Goal: Task Accomplishment & Management: Manage account settings

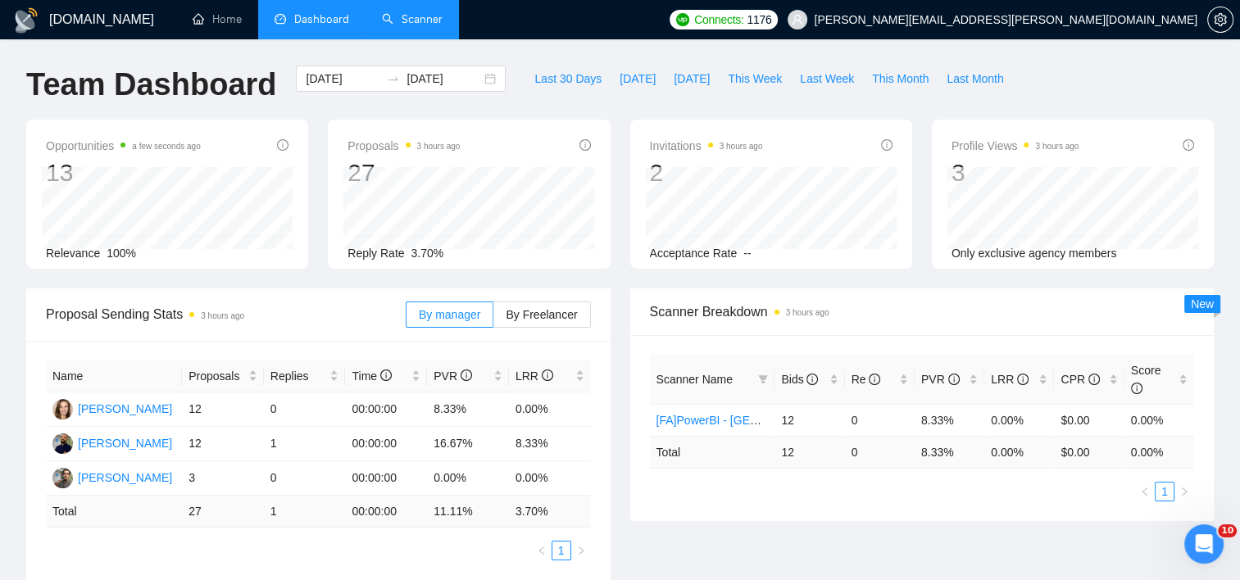
click at [424, 23] on link "Scanner" at bounding box center [412, 19] width 61 height 14
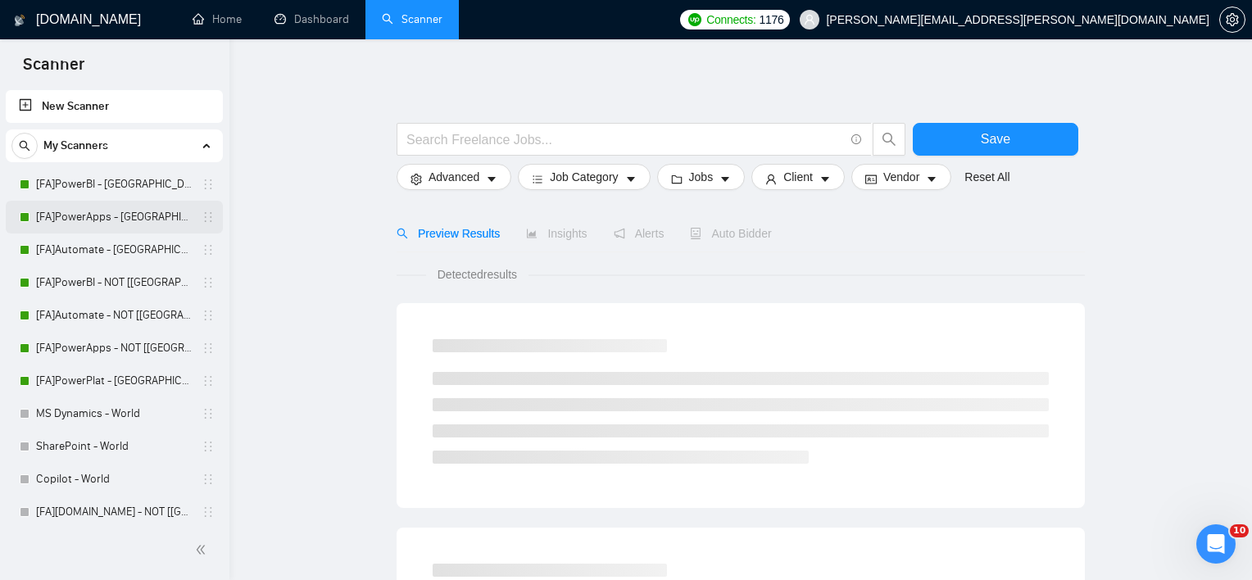
click at [102, 201] on link "[FA]PowerApps - [GEOGRAPHIC_DATA], [GEOGRAPHIC_DATA], [GEOGRAPHIC_DATA]" at bounding box center [114, 217] width 156 height 33
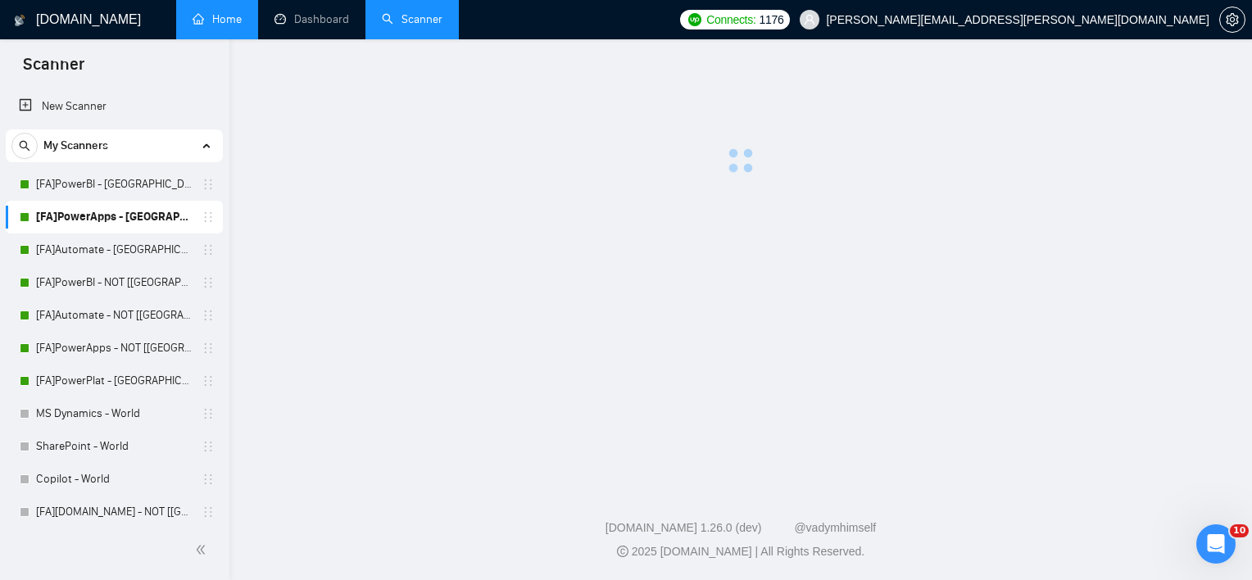
click at [102, 180] on link "[FA]PowerBI - [GEOGRAPHIC_DATA], [GEOGRAPHIC_DATA], [GEOGRAPHIC_DATA]" at bounding box center [114, 184] width 156 height 33
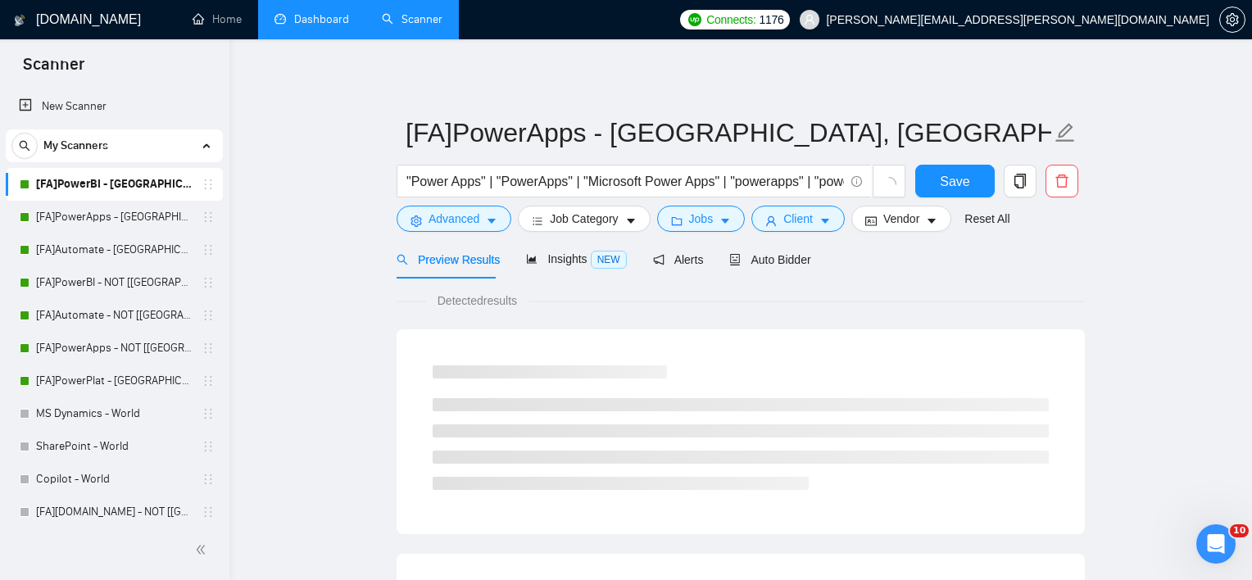
click at [281, 23] on link "Dashboard" at bounding box center [312, 19] width 75 height 14
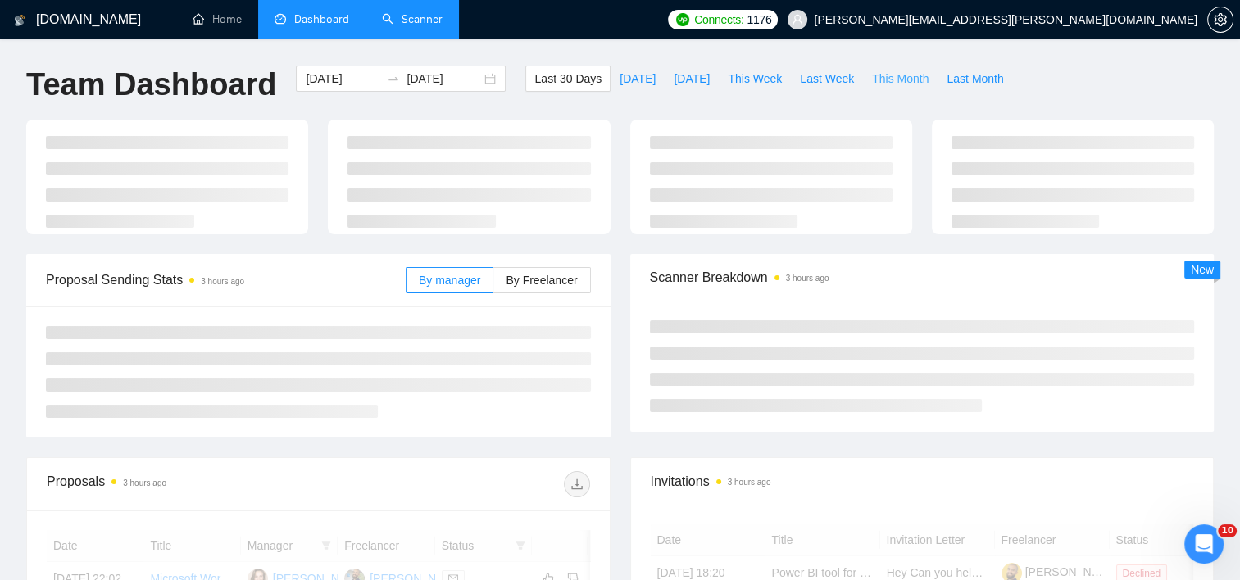
click at [898, 79] on span "This Month" at bounding box center [900, 79] width 57 height 18
type input "[DATE]"
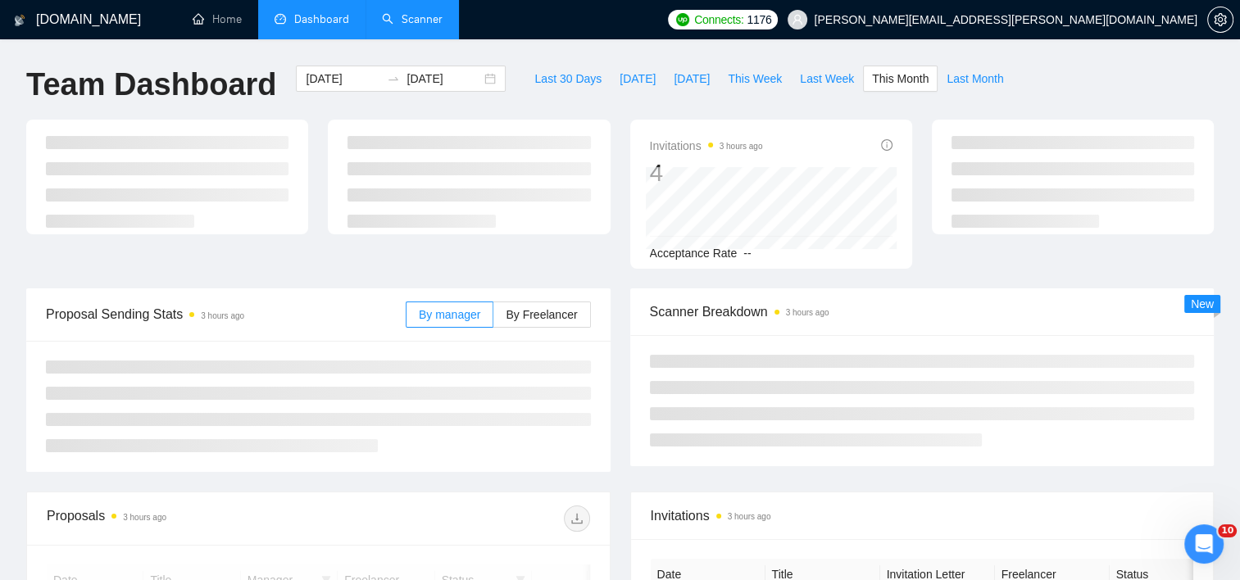
click at [562, 276] on div "Invitations 3 hours ago 4 Acceptance Rate --" at bounding box center [619, 204] width 1207 height 169
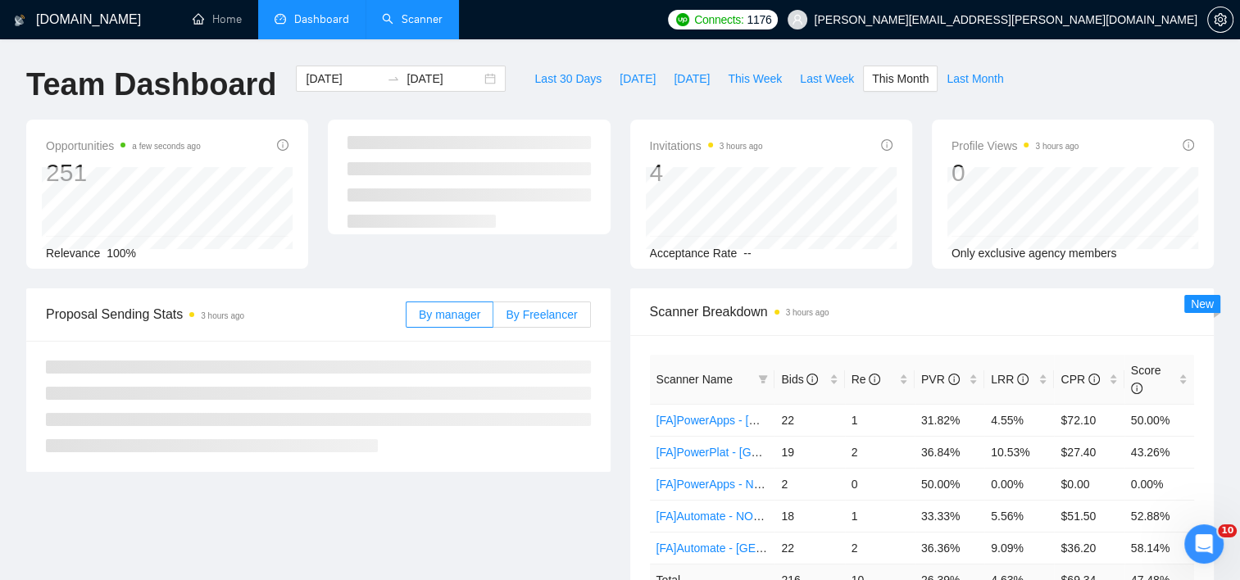
click at [566, 310] on span "By Freelancer" at bounding box center [541, 314] width 71 height 13
click at [493, 319] on input "By Freelancer" at bounding box center [493, 319] width 0 height 0
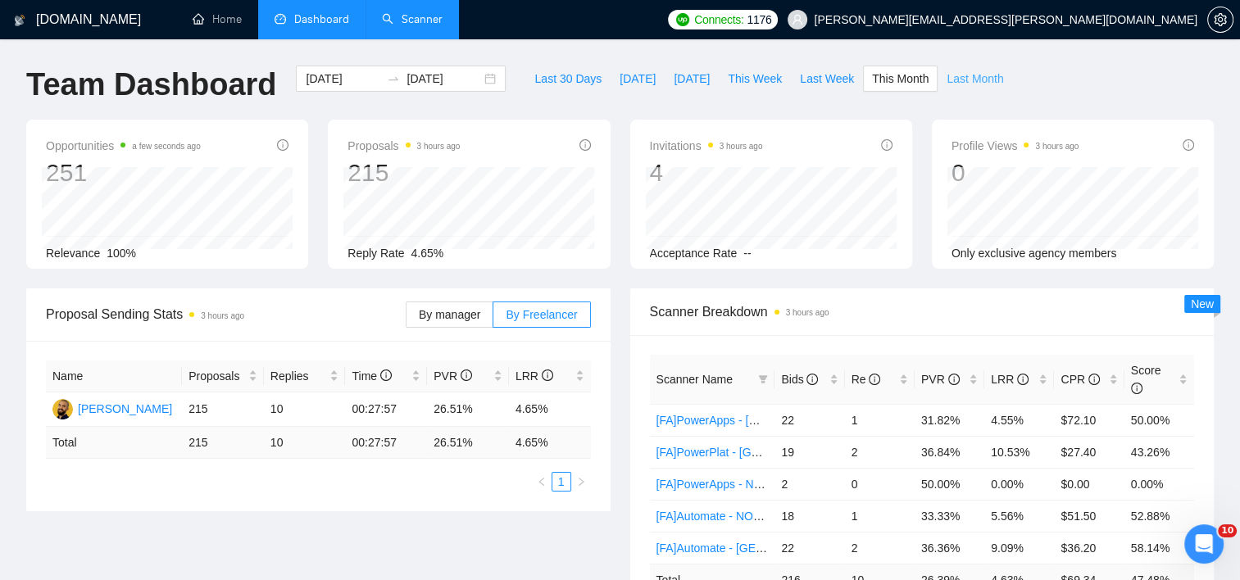
click at [976, 72] on span "Last Month" at bounding box center [974, 79] width 57 height 18
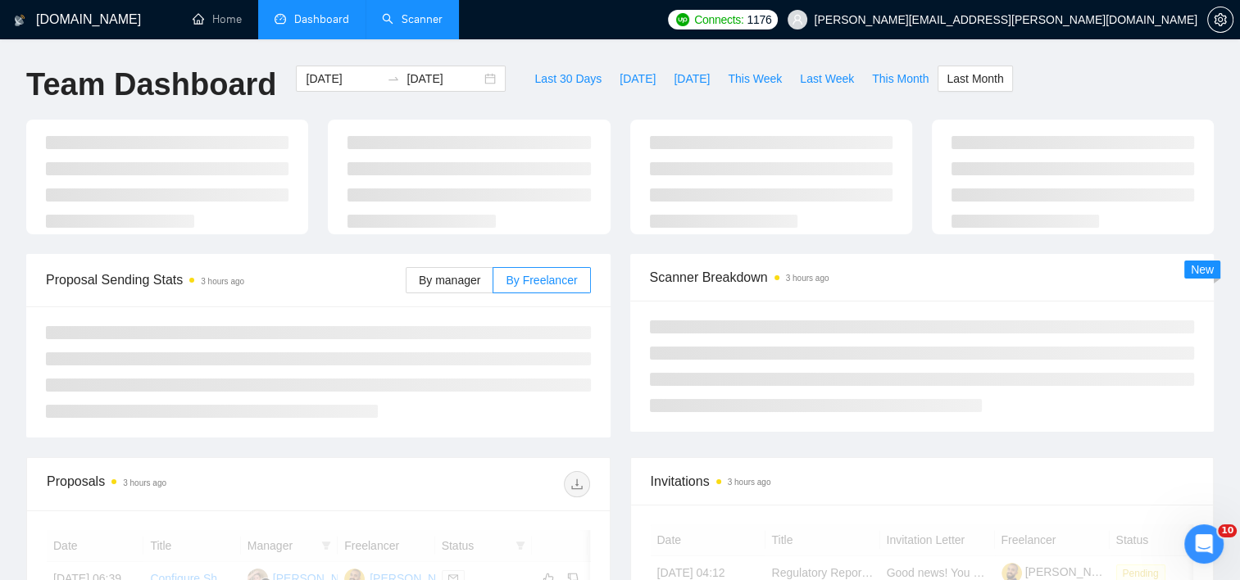
type input "[DATE]"
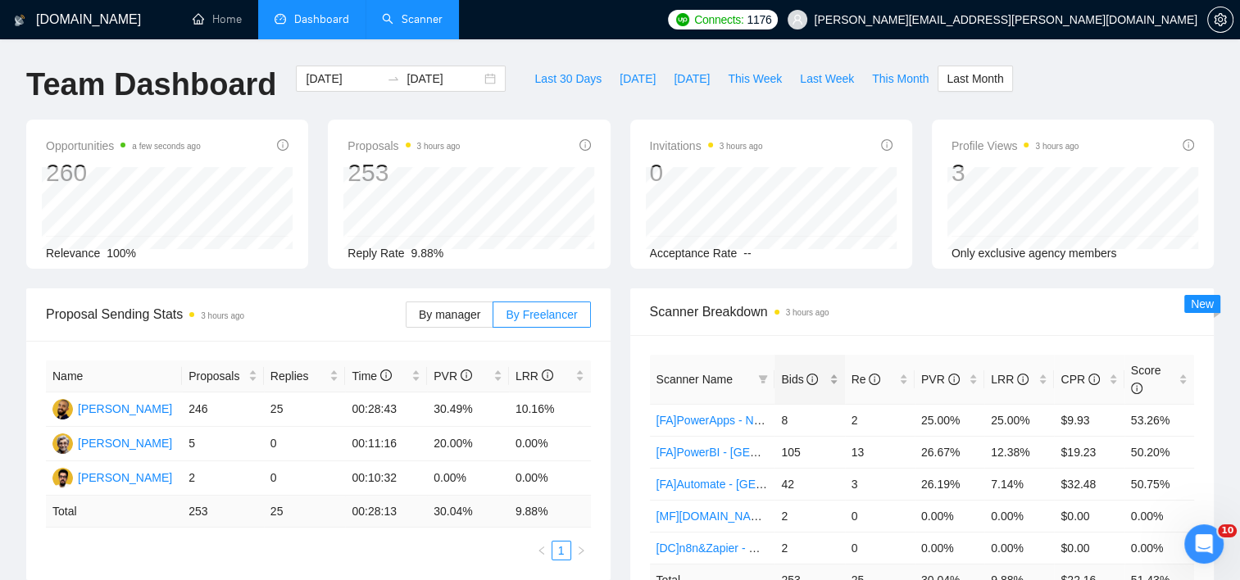
click at [833, 370] on div "Bids" at bounding box center [809, 379] width 57 height 18
click at [837, 374] on div "Bids" at bounding box center [809, 379] width 57 height 18
click at [898, 75] on span "This Month" at bounding box center [900, 79] width 57 height 18
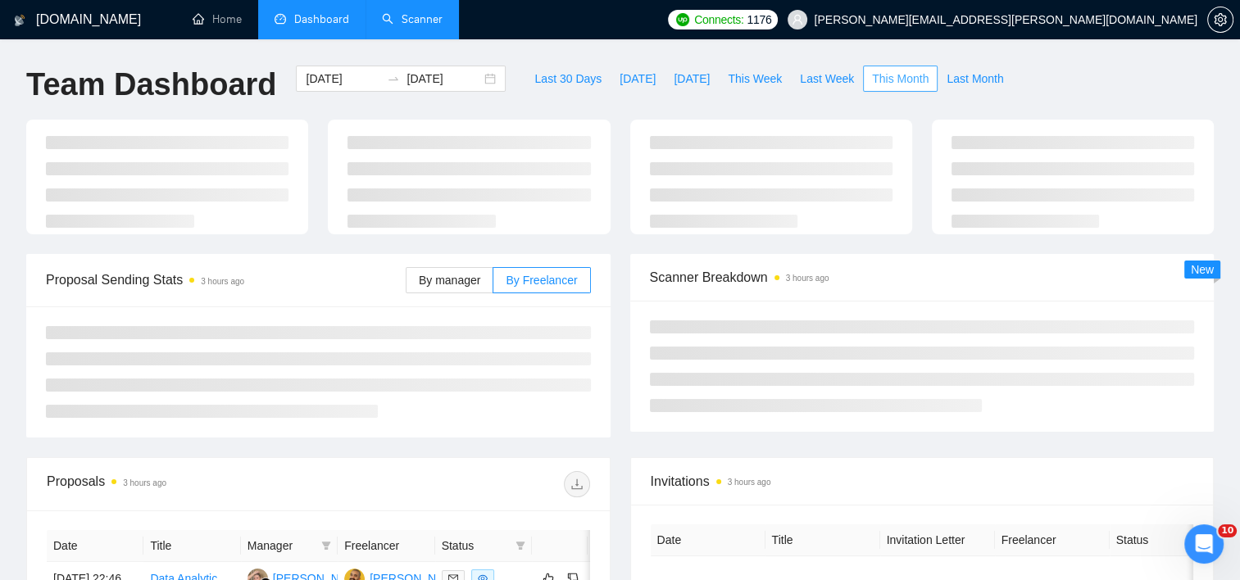
type input "[DATE]"
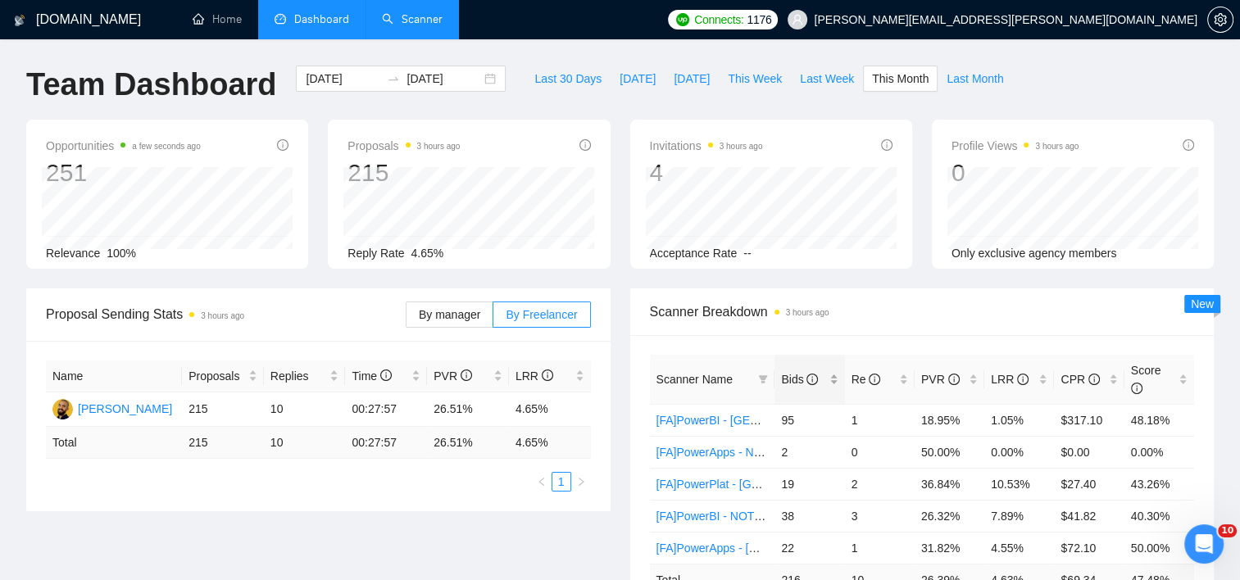
click at [831, 377] on div "Bids" at bounding box center [809, 379] width 57 height 18
drag, startPoint x: 831, startPoint y: 377, endPoint x: 1046, endPoint y: 316, distance: 223.1
click at [1046, 316] on span "Scanner Breakdown 3 hours ago" at bounding box center [922, 312] width 545 height 20
click at [724, 414] on link "[FA]PowerBI - [GEOGRAPHIC_DATA], [GEOGRAPHIC_DATA], [GEOGRAPHIC_DATA]" at bounding box center [878, 420] width 445 height 13
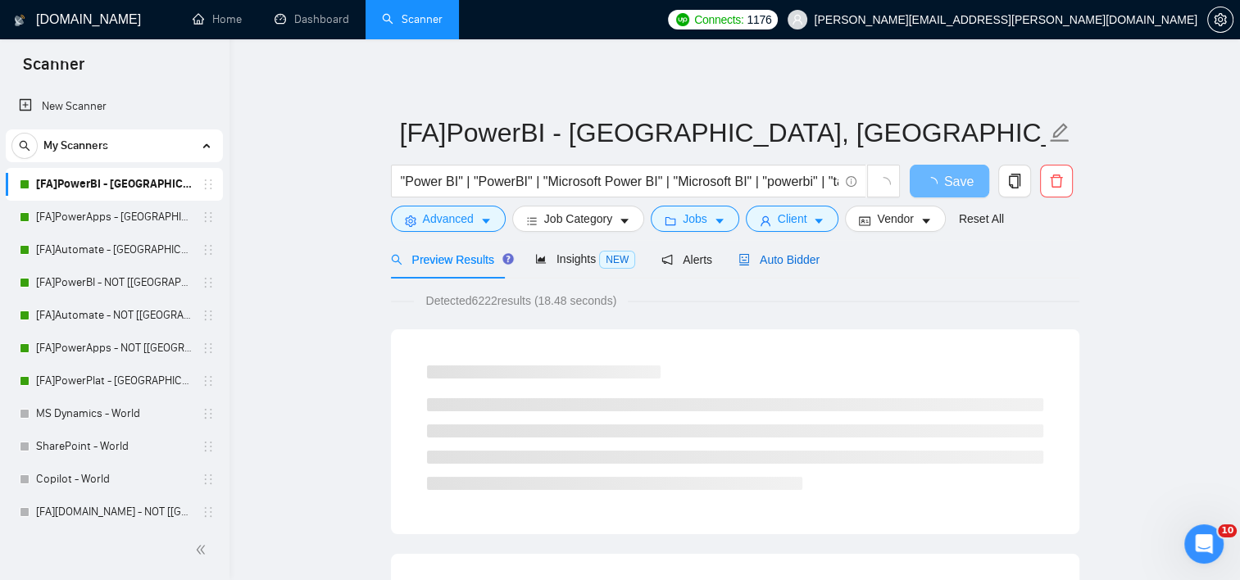
click at [778, 260] on span "Auto Bidder" at bounding box center [778, 259] width 81 height 13
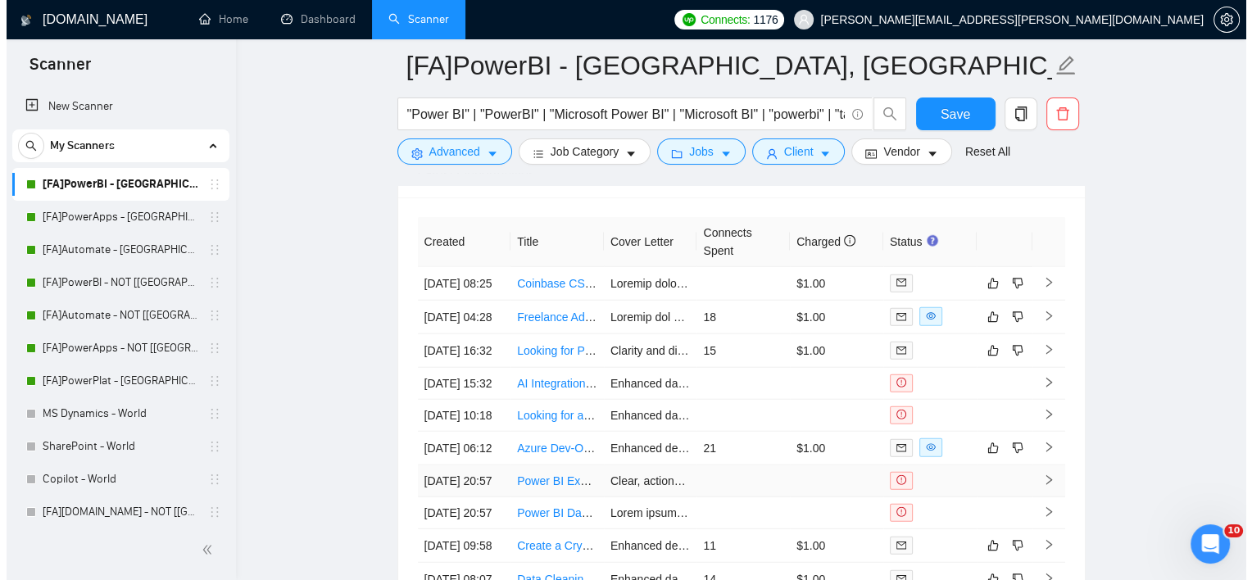
scroll to position [4015, 0]
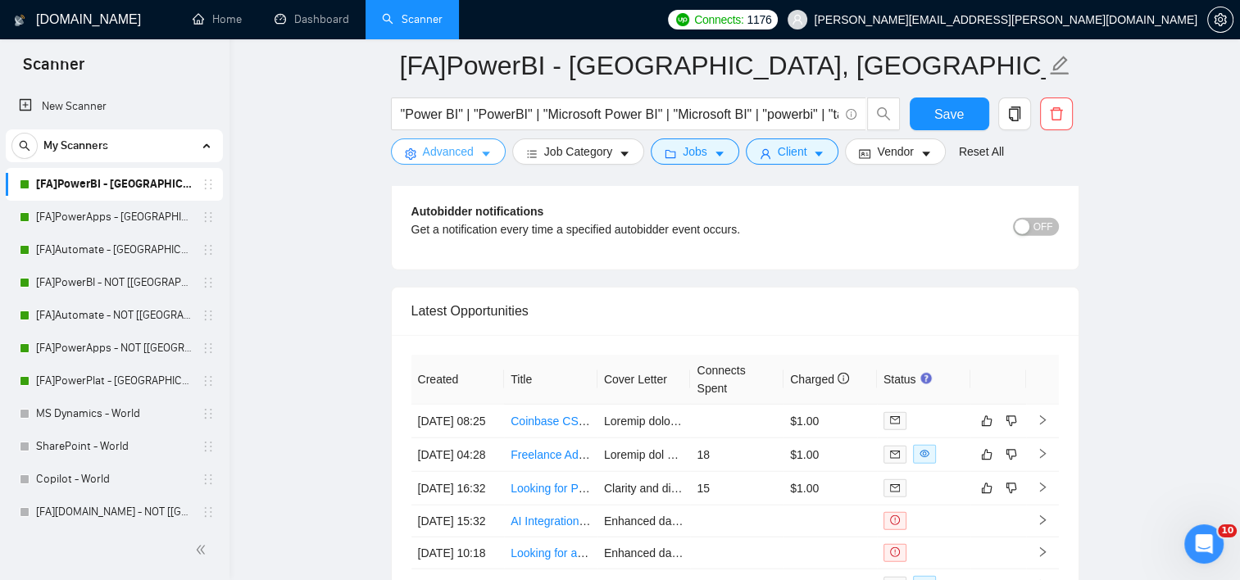
click at [480, 159] on icon "caret-down" at bounding box center [485, 153] width 11 height 11
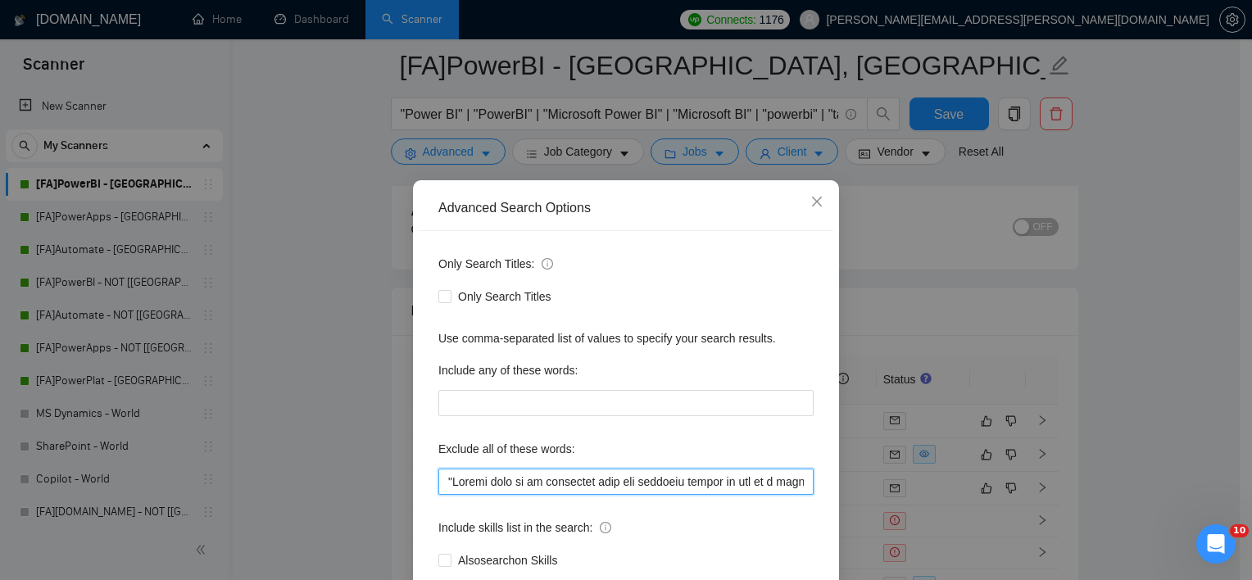
click at [439, 480] on input "text" at bounding box center [625, 482] width 375 height 26
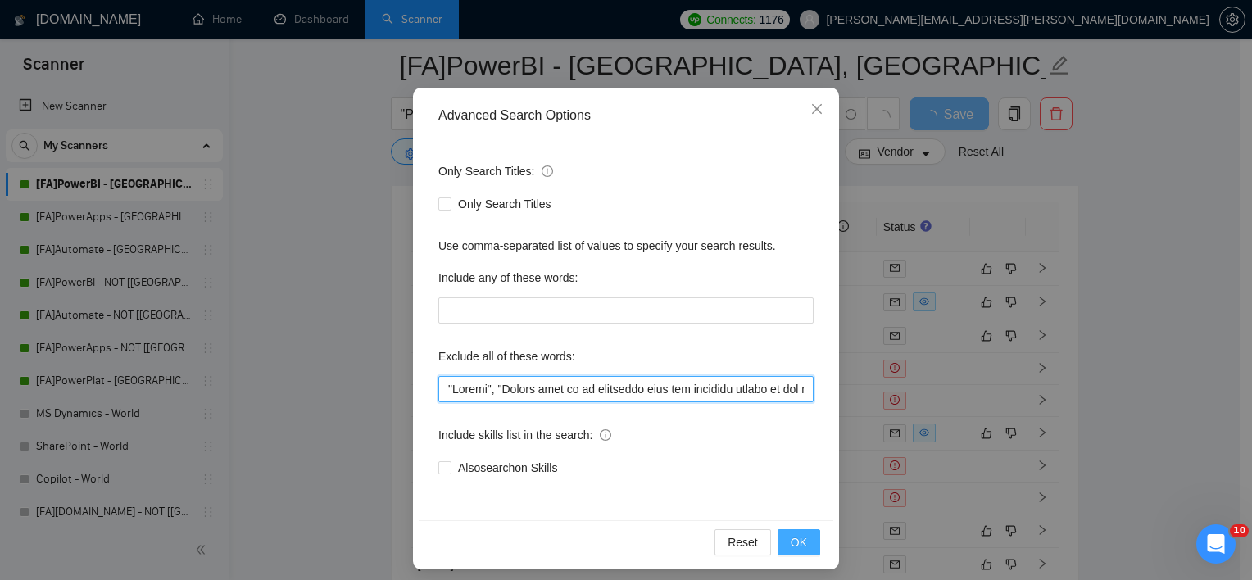
type input ""Crypto", "Please send me an estimated cost and timeline before we set up a mee…"
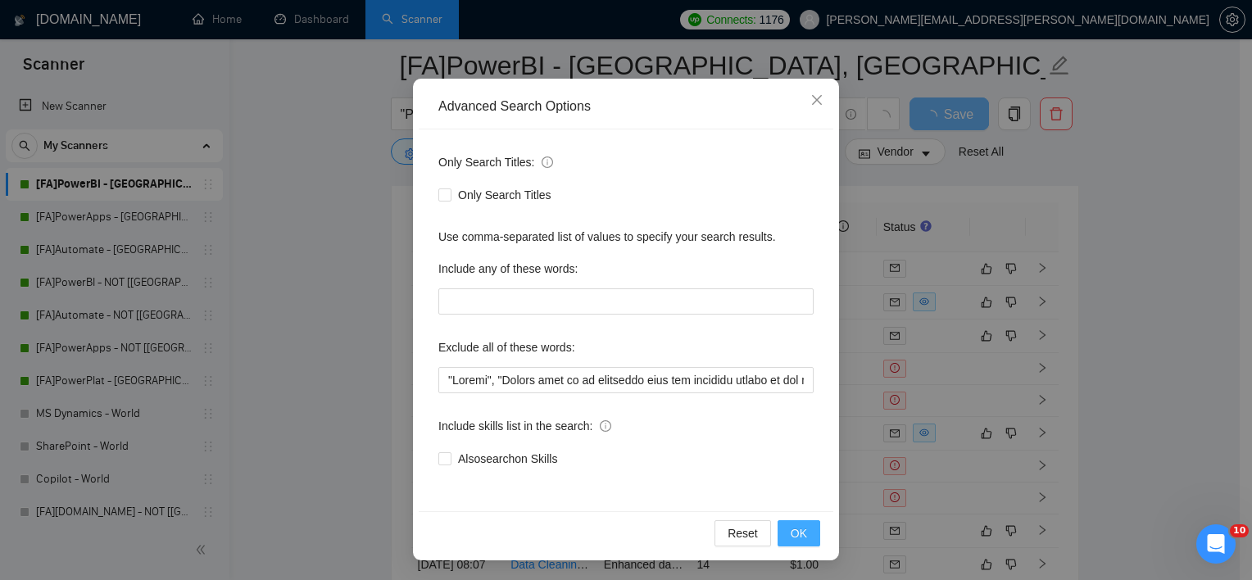
click at [792, 529] on span "OK" at bounding box center [799, 533] width 16 height 18
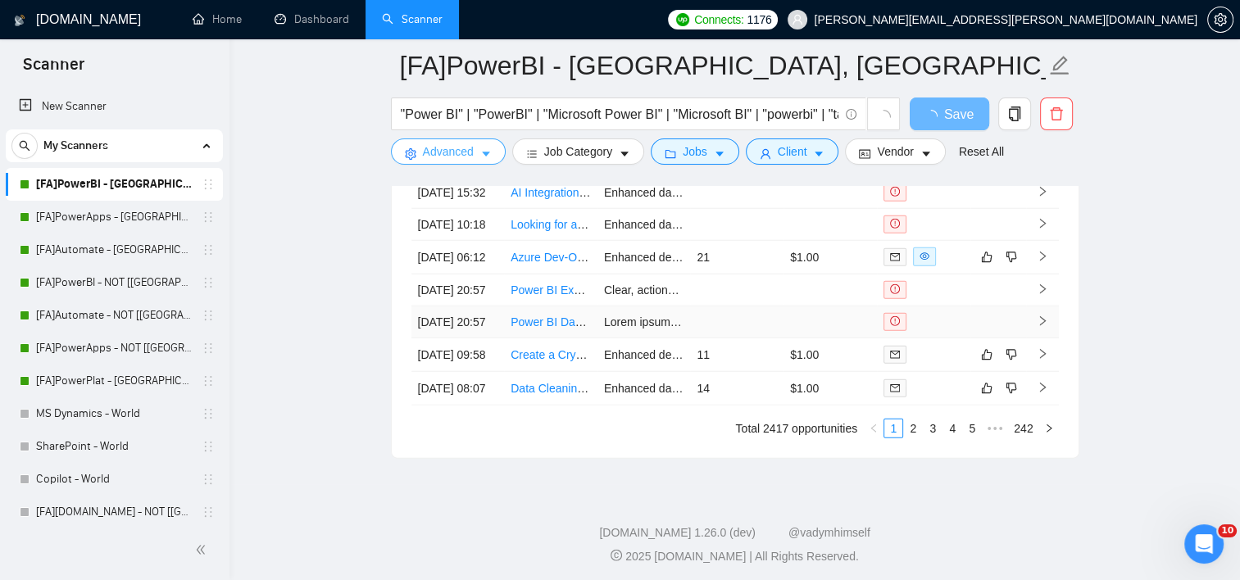
scroll to position [4343, 0]
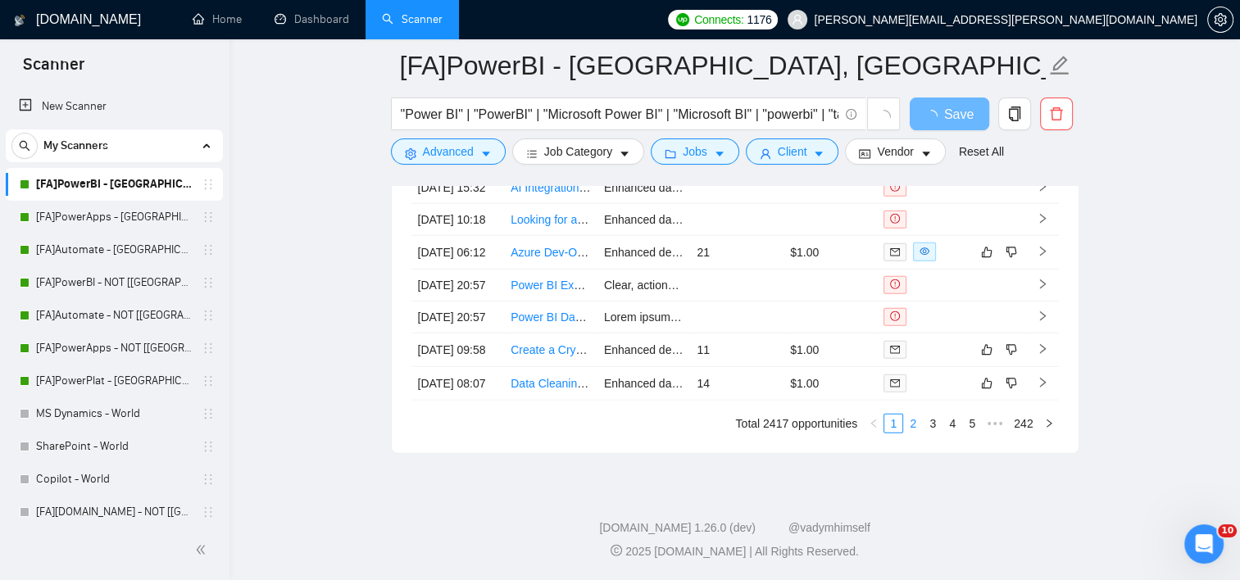
click at [912, 433] on link "2" at bounding box center [913, 424] width 18 height 18
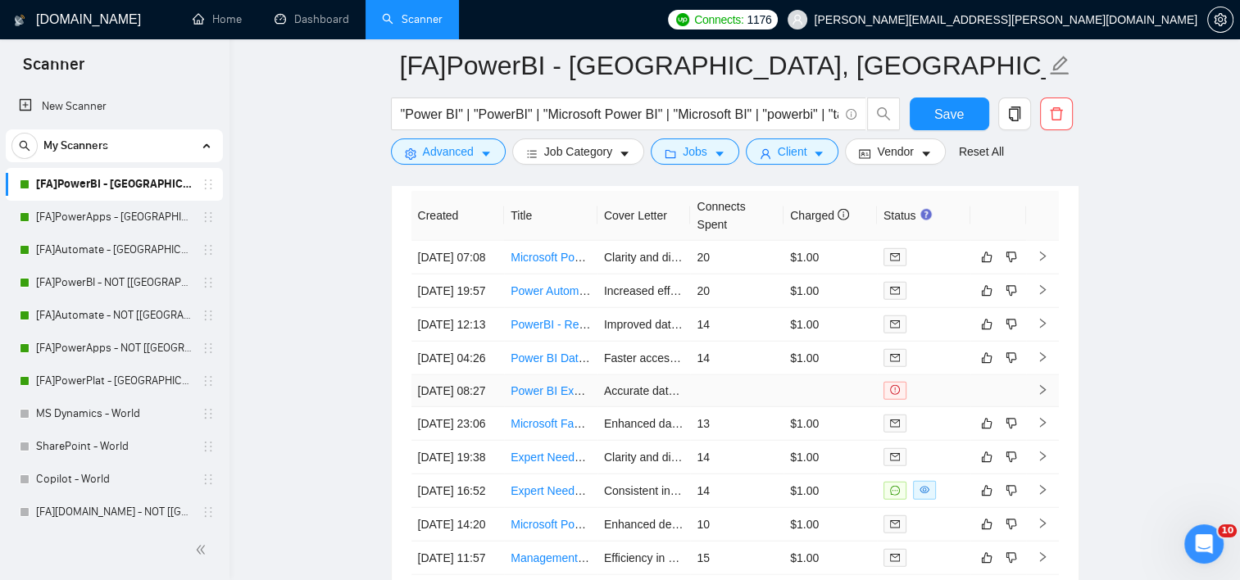
scroll to position [4179, 0]
click at [937, 119] on span "Save" at bounding box center [949, 114] width 30 height 20
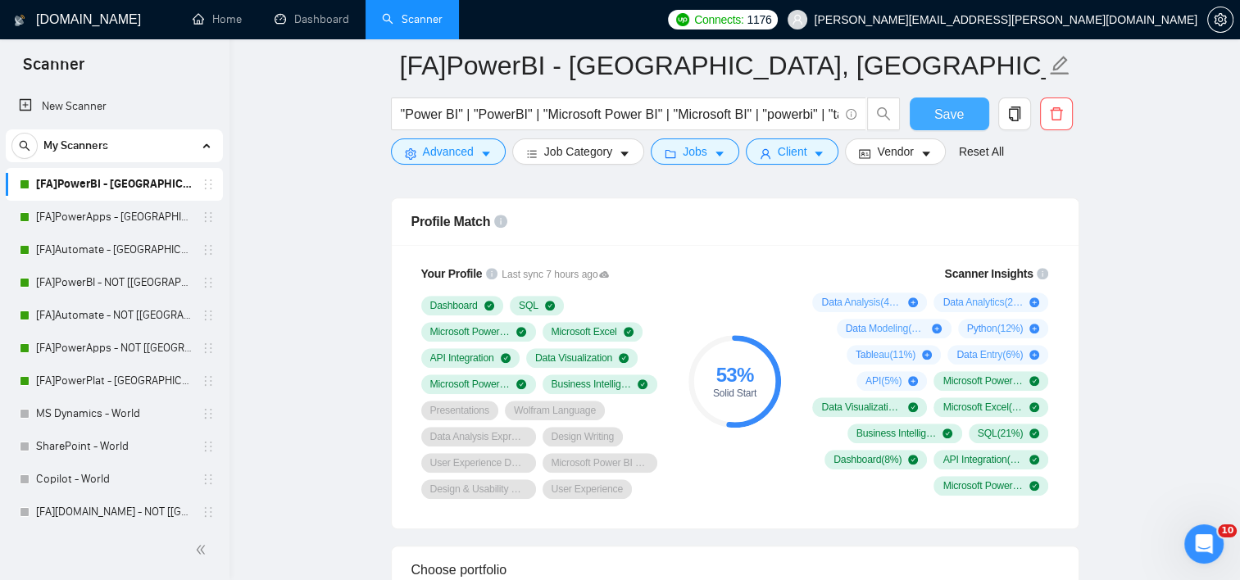
scroll to position [1065, 0]
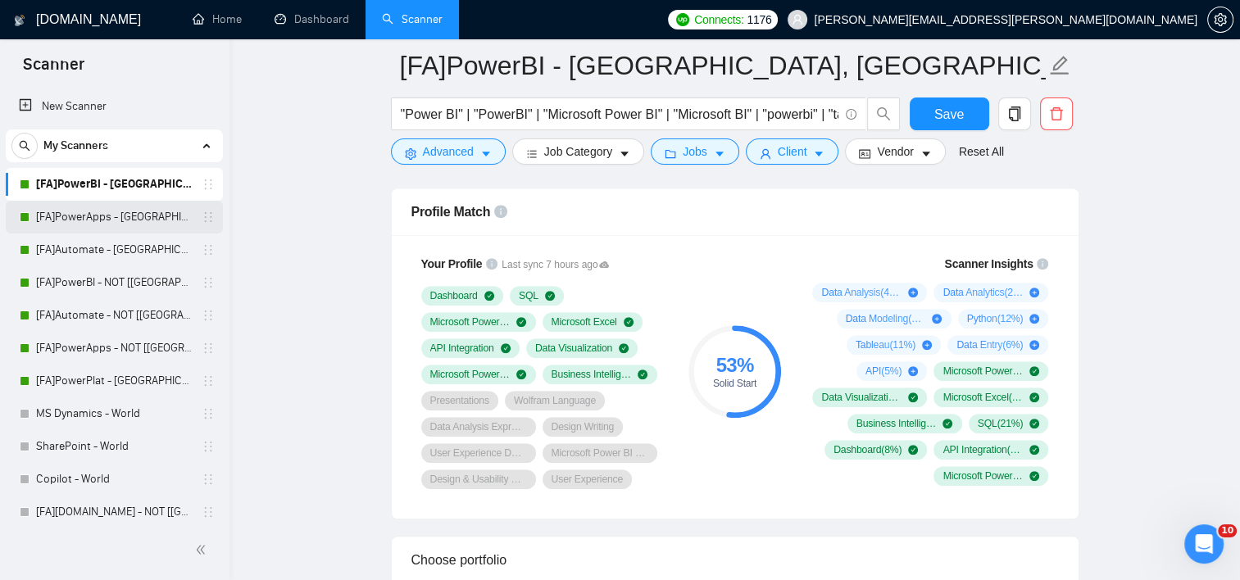
click at [140, 211] on link "[FA]PowerApps - [GEOGRAPHIC_DATA], [GEOGRAPHIC_DATA], [GEOGRAPHIC_DATA]" at bounding box center [114, 217] width 156 height 33
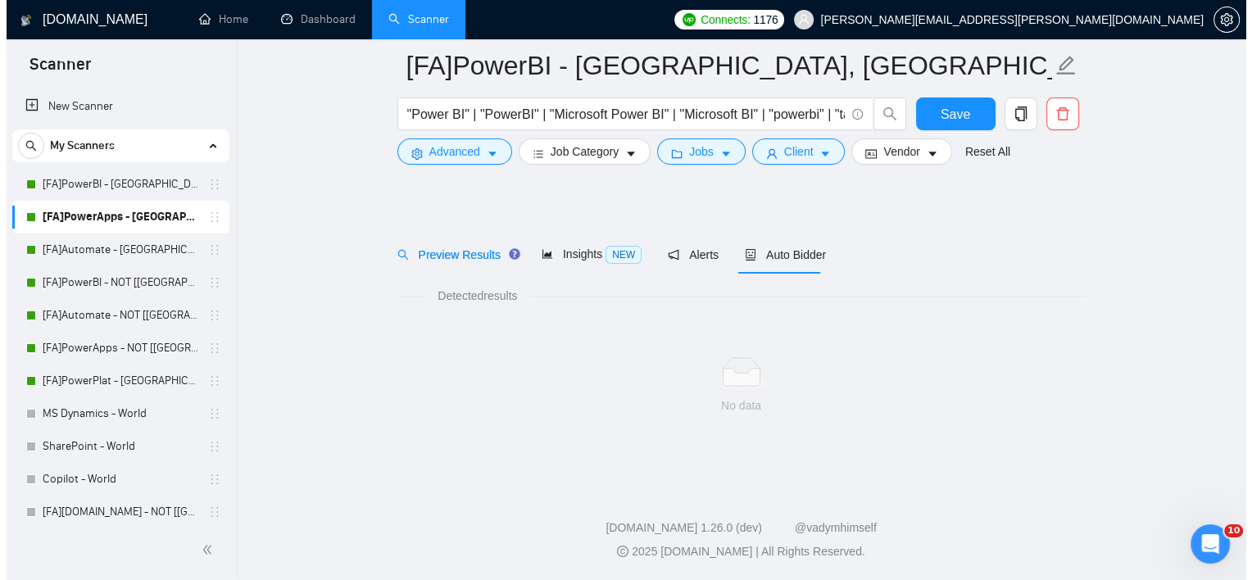
scroll to position [18, 0]
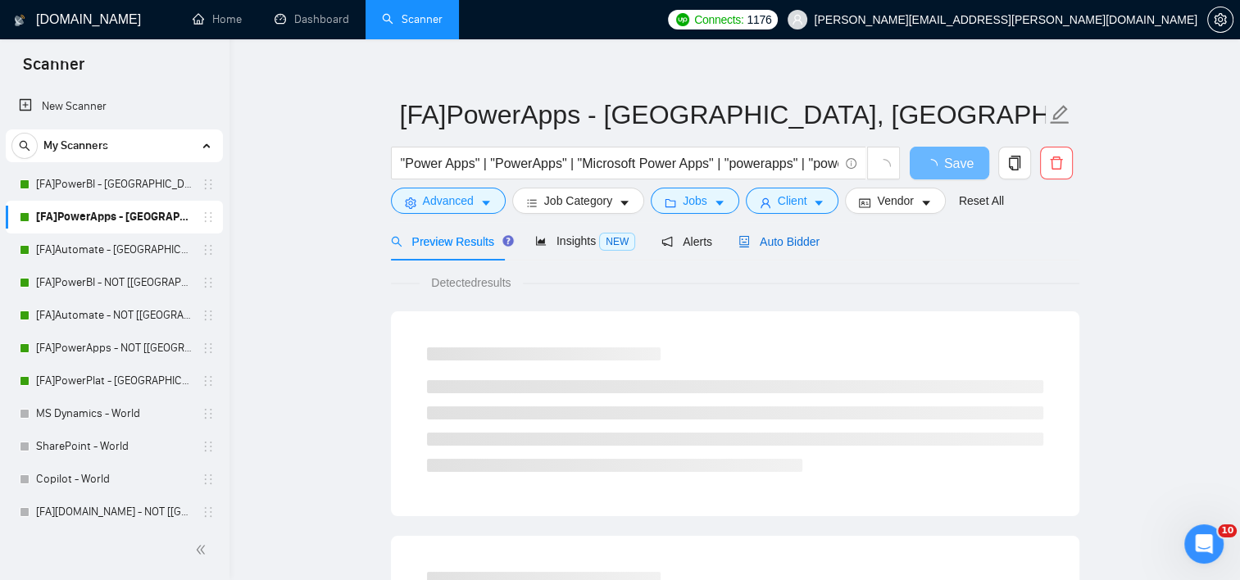
drag, startPoint x: 764, startPoint y: 238, endPoint x: 931, endPoint y: 275, distance: 171.2
click at [764, 238] on span "Auto Bidder" at bounding box center [778, 241] width 81 height 13
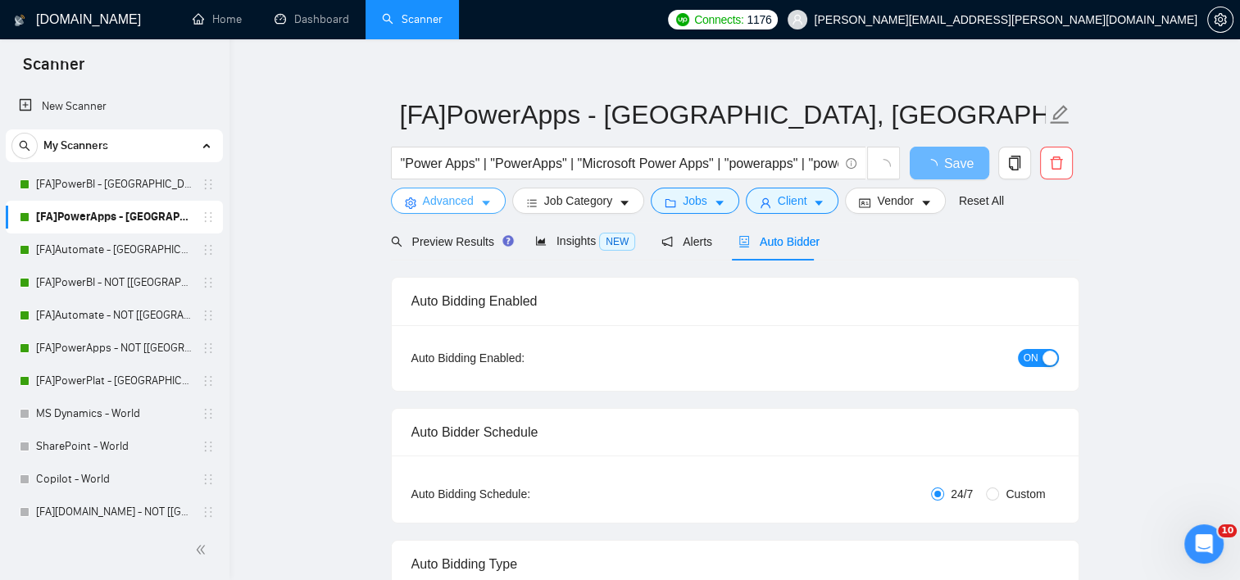
click at [461, 193] on span "Advanced" at bounding box center [448, 201] width 51 height 18
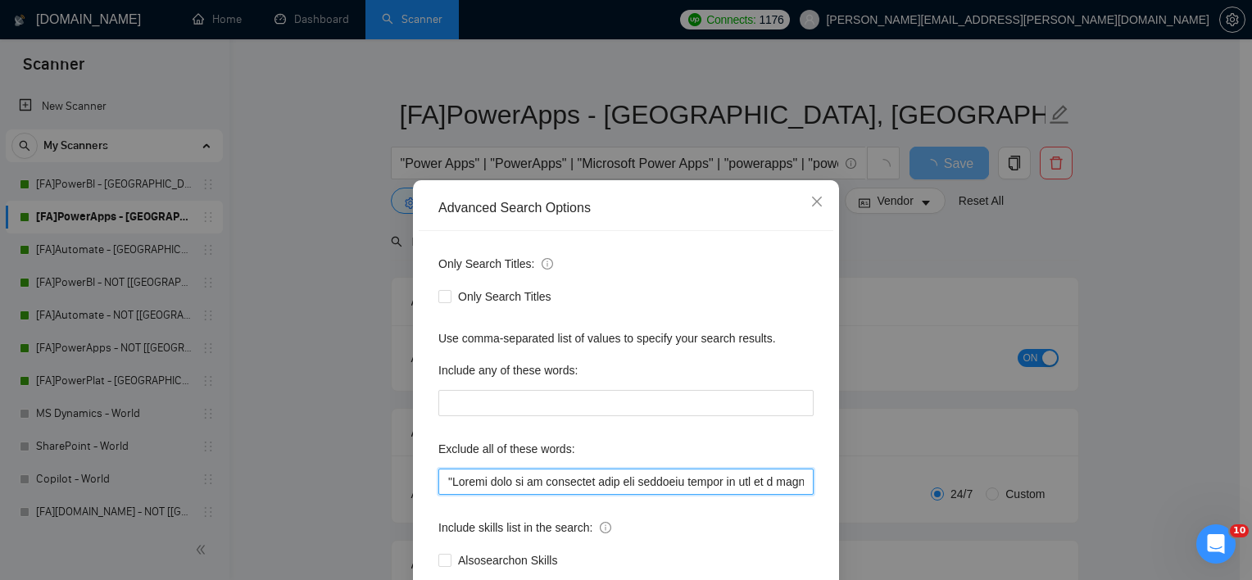
click at [444, 485] on input "text" at bounding box center [625, 482] width 375 height 26
paste input ""Crypto","
type input ""Crypto", "Please send me an estimated cost and timeline before we set up a mee…"
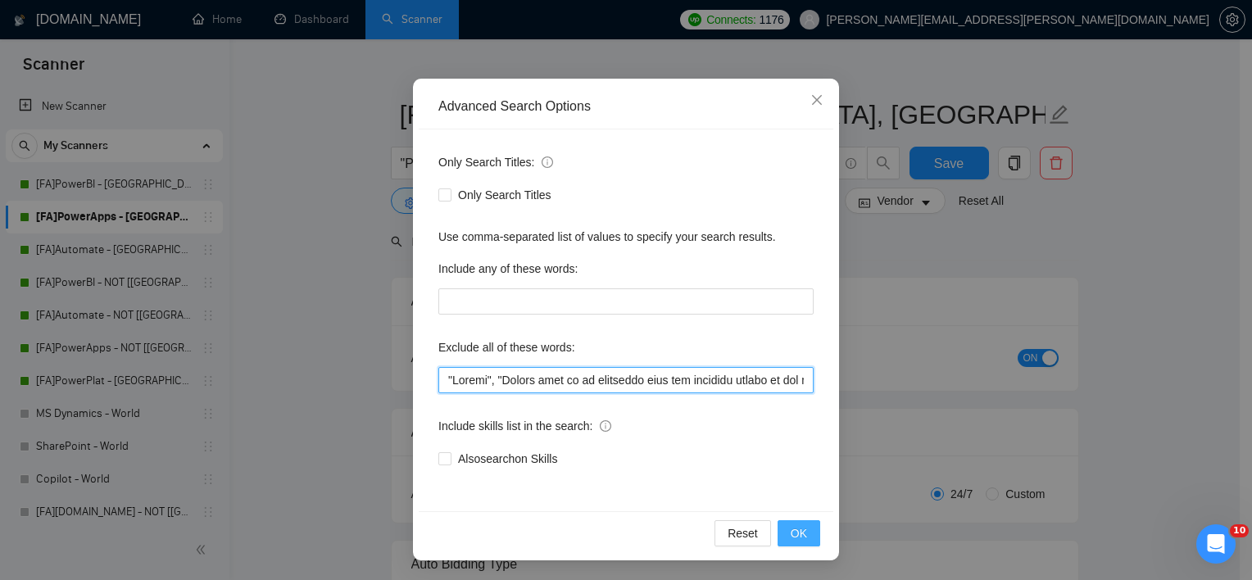
type input ""Crypto", "Please send me an estimated cost and timeline before we set up a mee…"
click at [801, 531] on button "OK" at bounding box center [799, 533] width 43 height 26
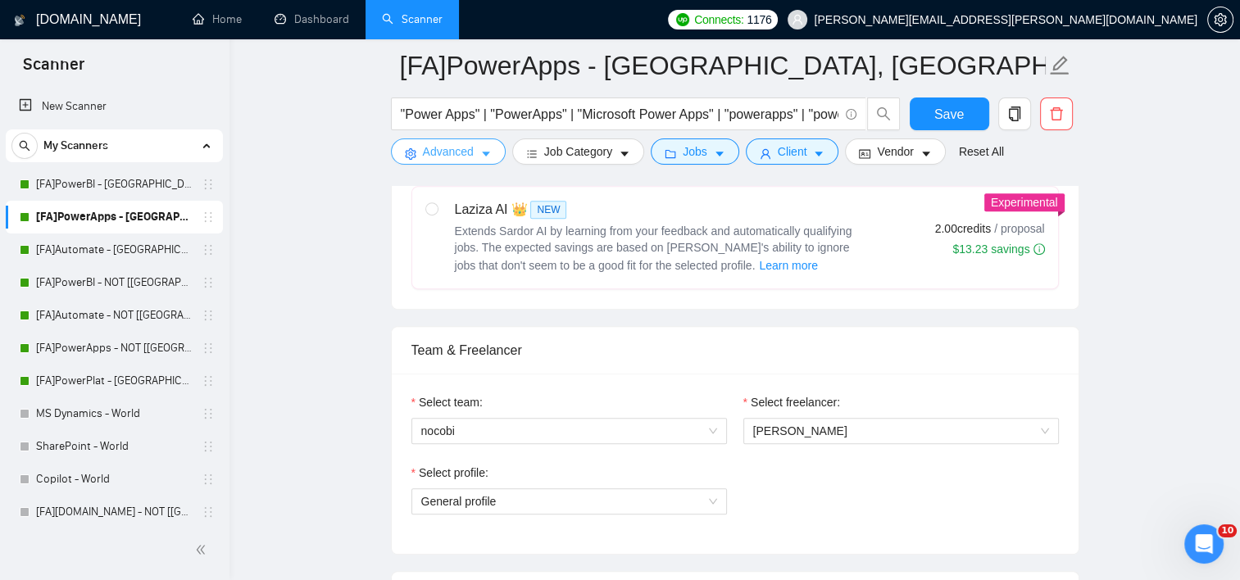
scroll to position [674, 0]
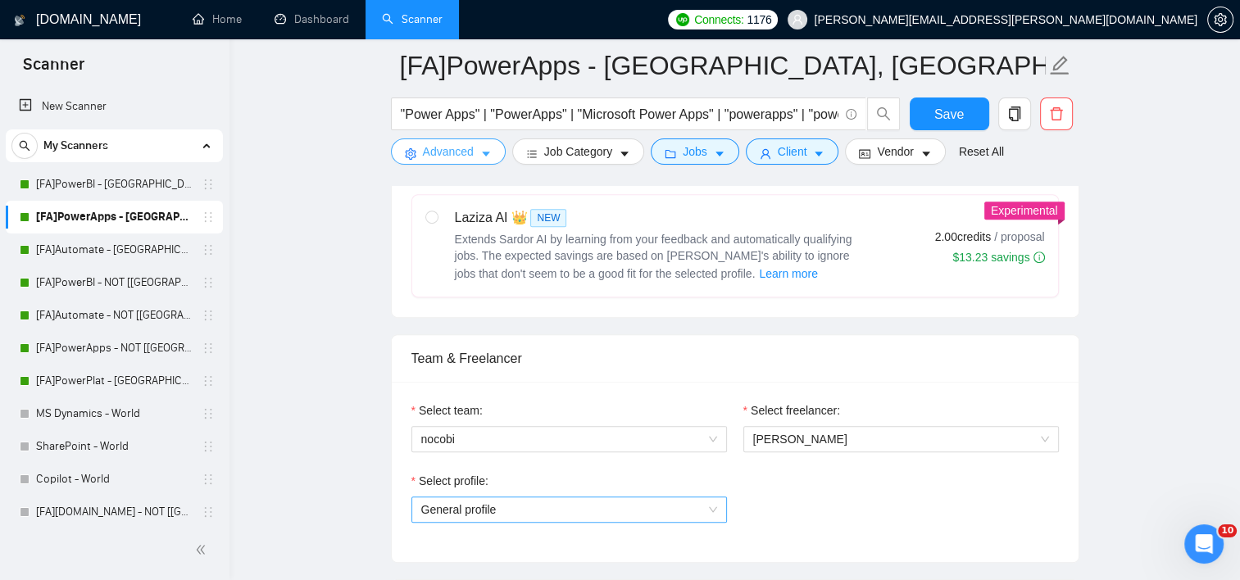
click at [611, 511] on span "General profile" at bounding box center [569, 509] width 296 height 25
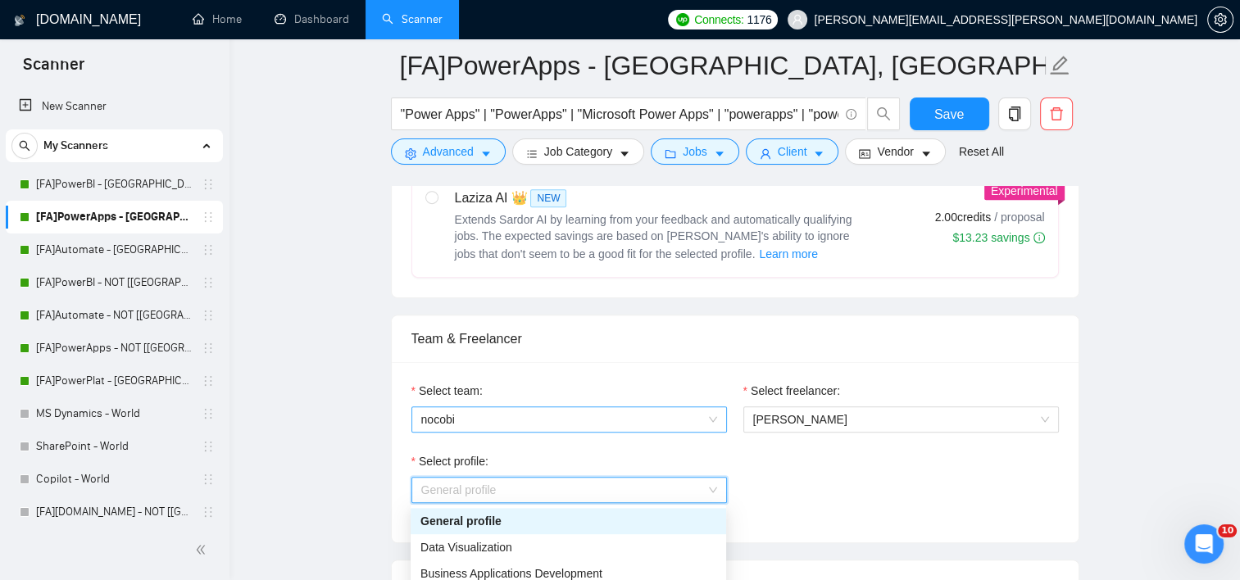
scroll to position [756, 0]
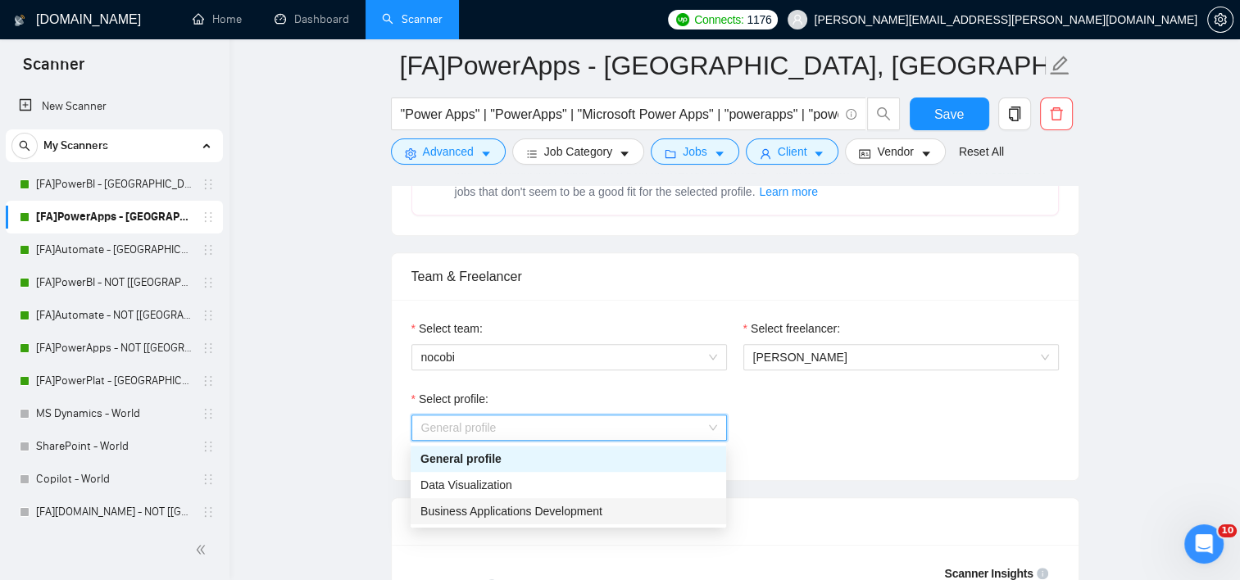
click at [556, 507] on span "Business Applications Development" at bounding box center [511, 511] width 182 height 13
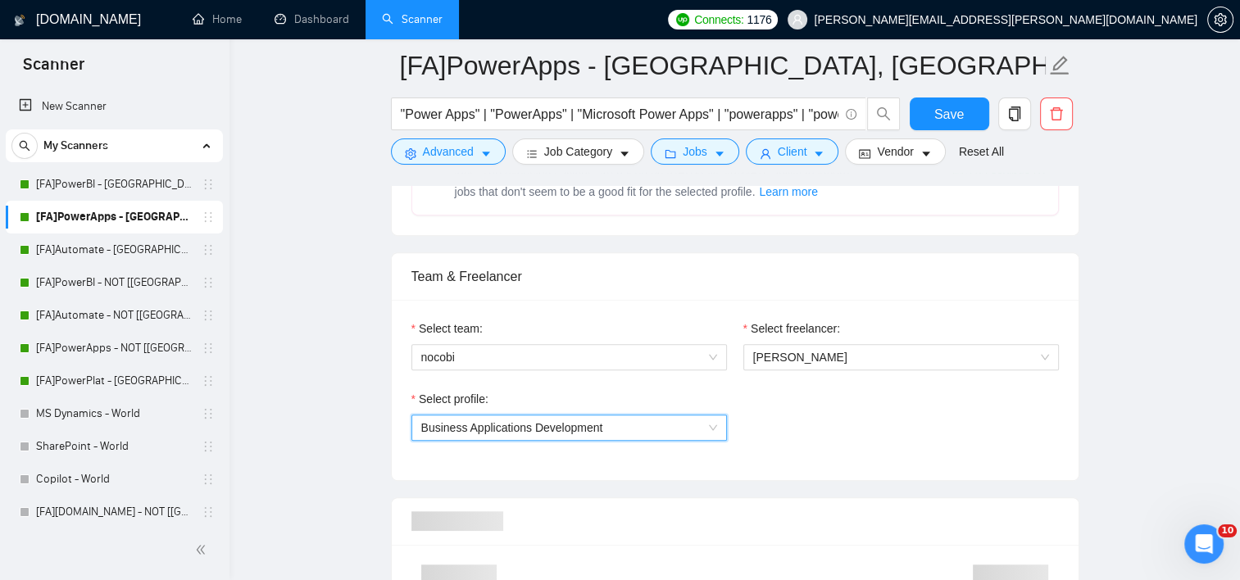
click at [826, 436] on div "Select profile: 1270387427651076096 Business Applications Development" at bounding box center [735, 425] width 664 height 70
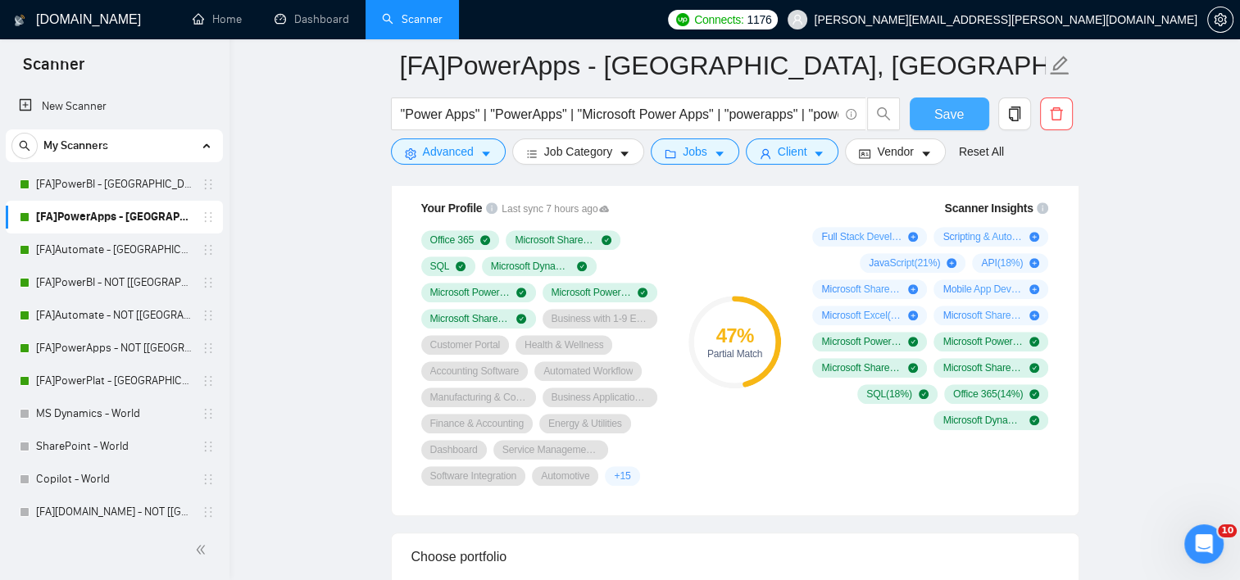
scroll to position [1083, 0]
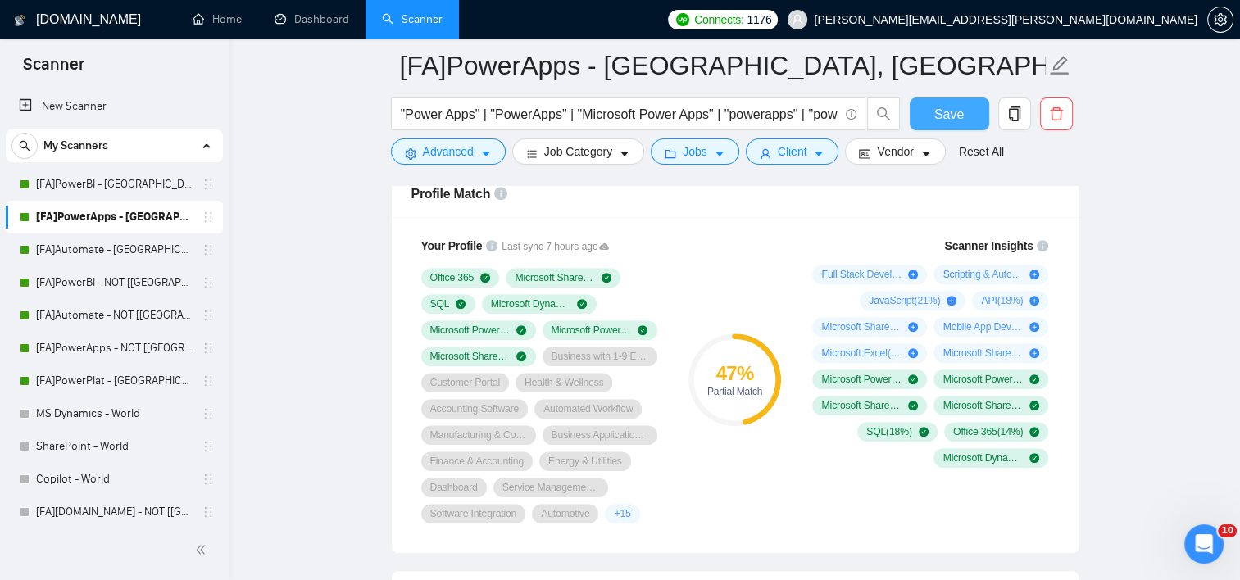
click at [950, 119] on span "Save" at bounding box center [949, 114] width 30 height 20
click at [108, 250] on link "[FA]Automate - [GEOGRAPHIC_DATA], [GEOGRAPHIC_DATA], [GEOGRAPHIC_DATA]" at bounding box center [114, 250] width 156 height 33
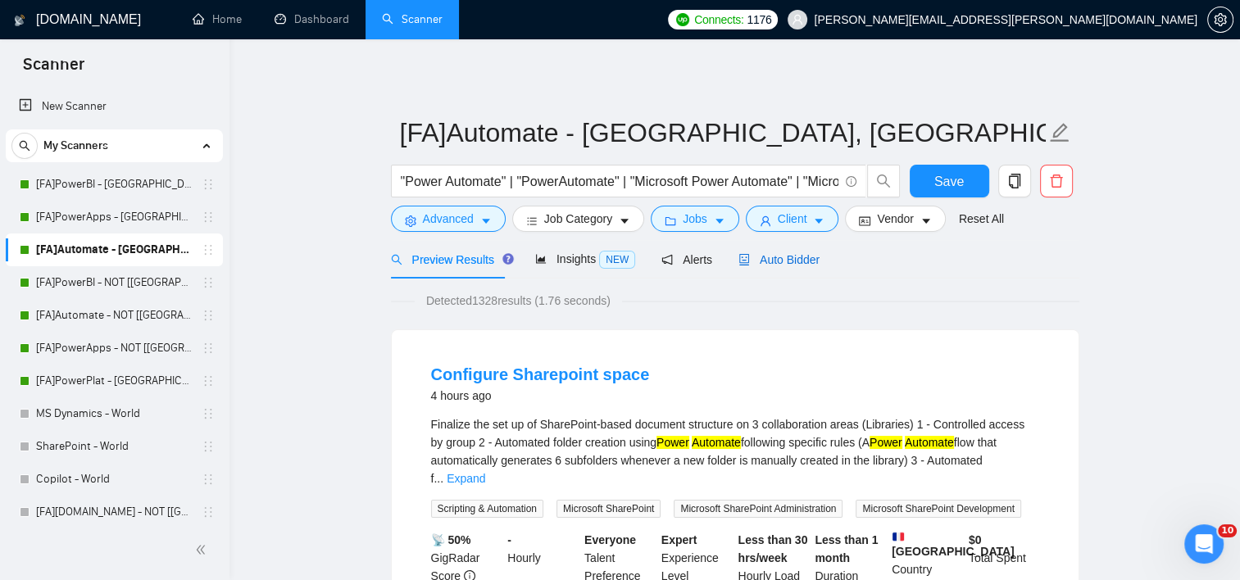
click at [779, 259] on span "Auto Bidder" at bounding box center [778, 259] width 81 height 13
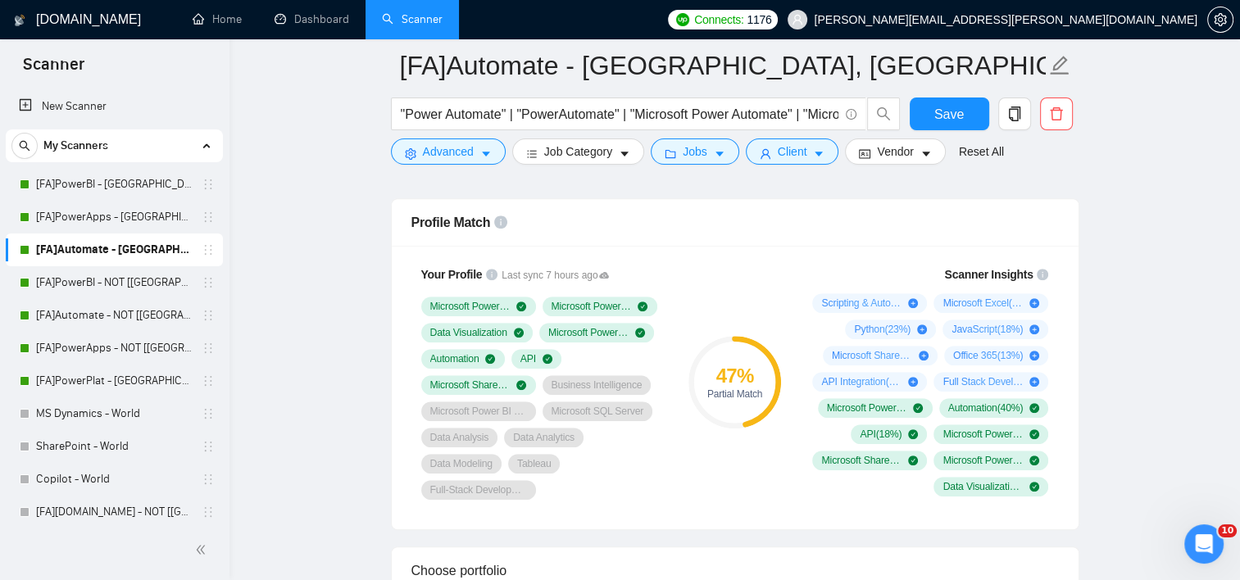
scroll to position [1065, 0]
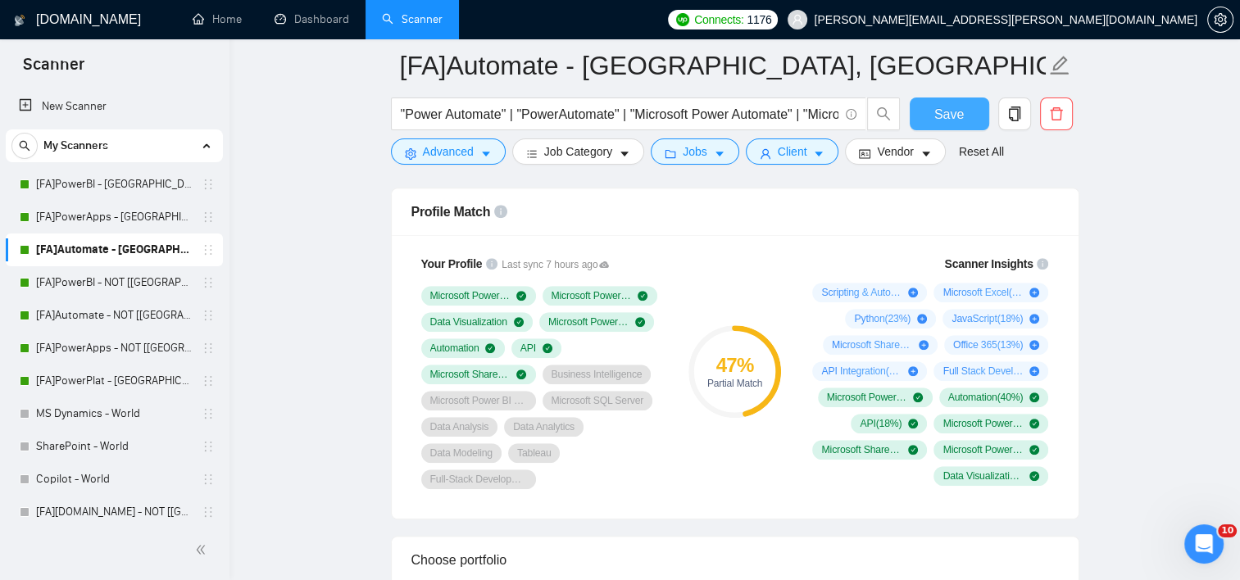
click at [937, 114] on span "Save" at bounding box center [949, 114] width 30 height 20
click at [125, 279] on link "[FA]PowerBI - NOT [[GEOGRAPHIC_DATA], CAN, [GEOGRAPHIC_DATA]]" at bounding box center [114, 282] width 156 height 33
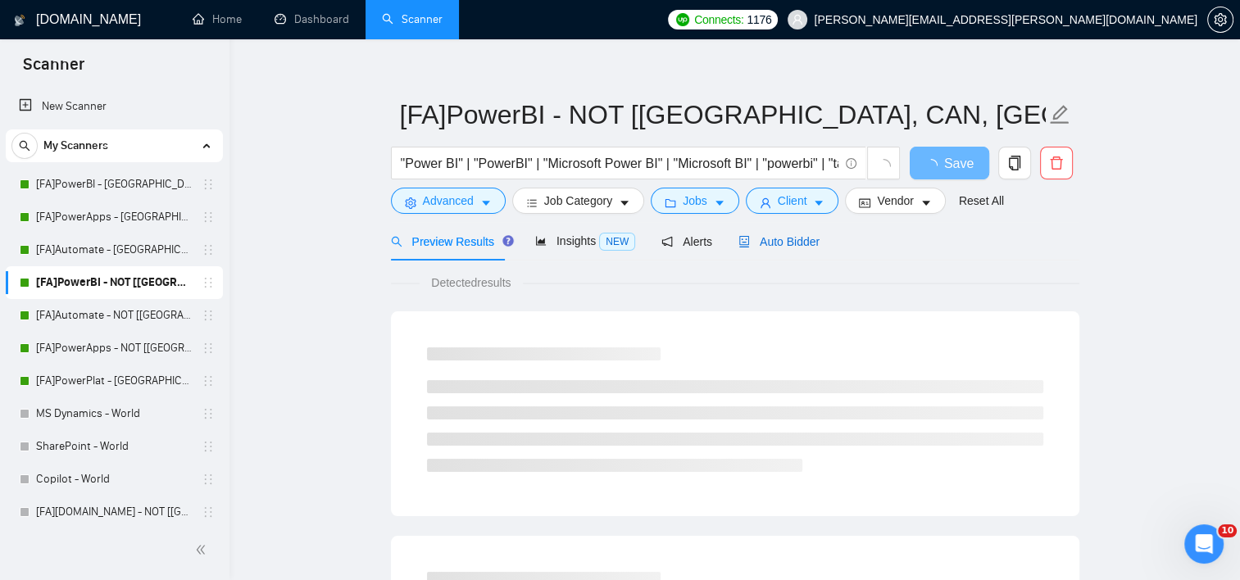
click at [785, 239] on span "Auto Bidder" at bounding box center [778, 241] width 81 height 13
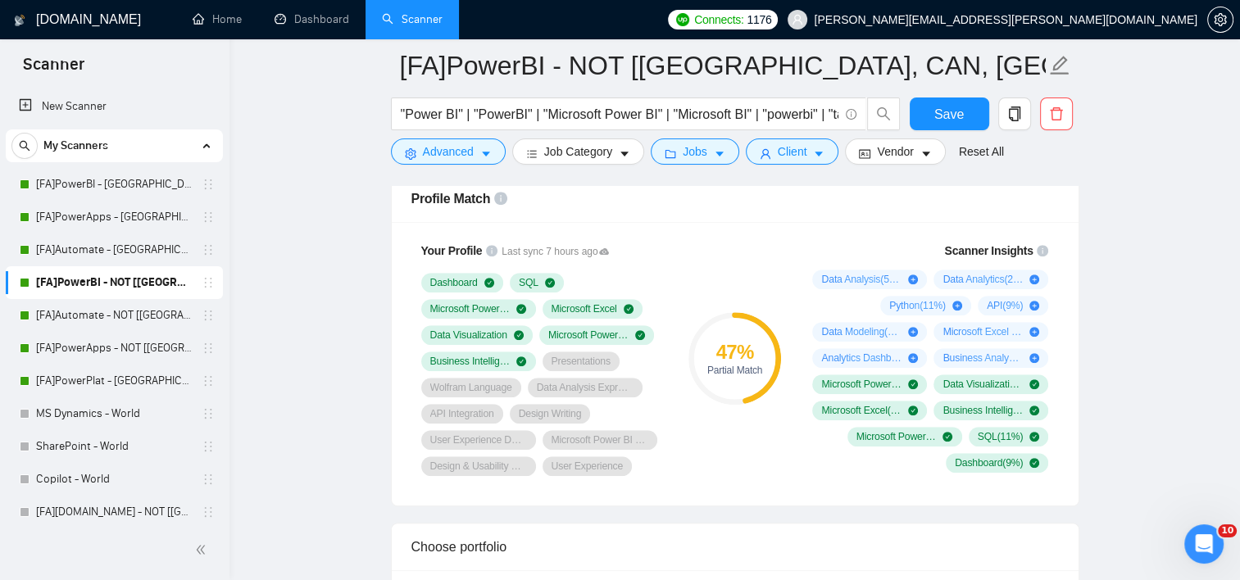
scroll to position [1001, 0]
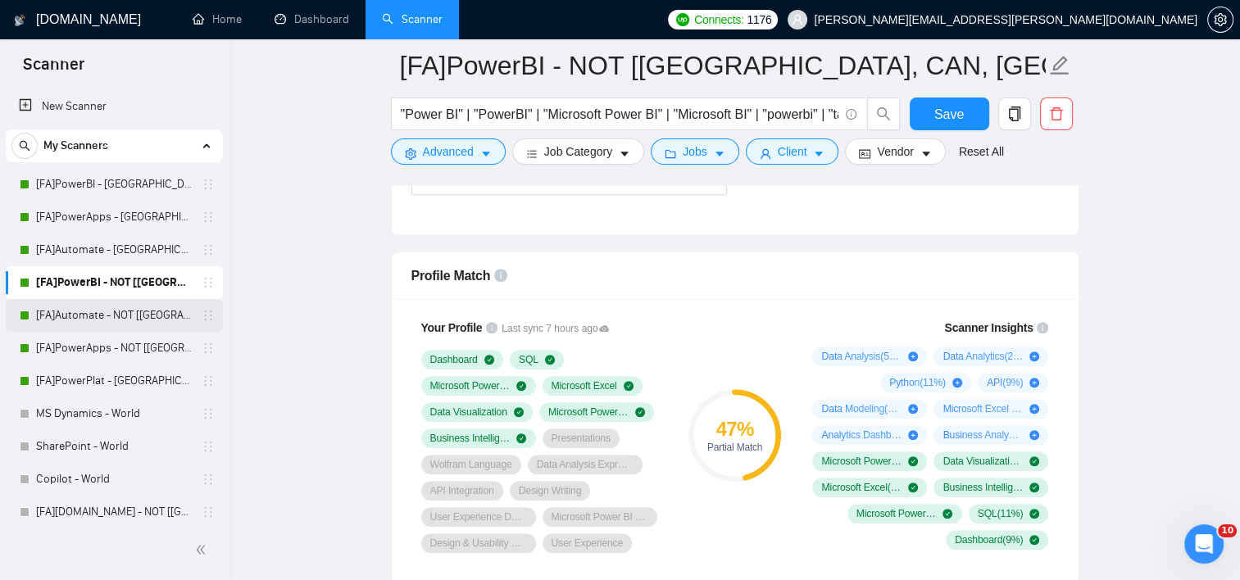
click at [141, 322] on link "[FA]Automate - NOT [[GEOGRAPHIC_DATA], [GEOGRAPHIC_DATA], [GEOGRAPHIC_DATA]]" at bounding box center [114, 315] width 156 height 33
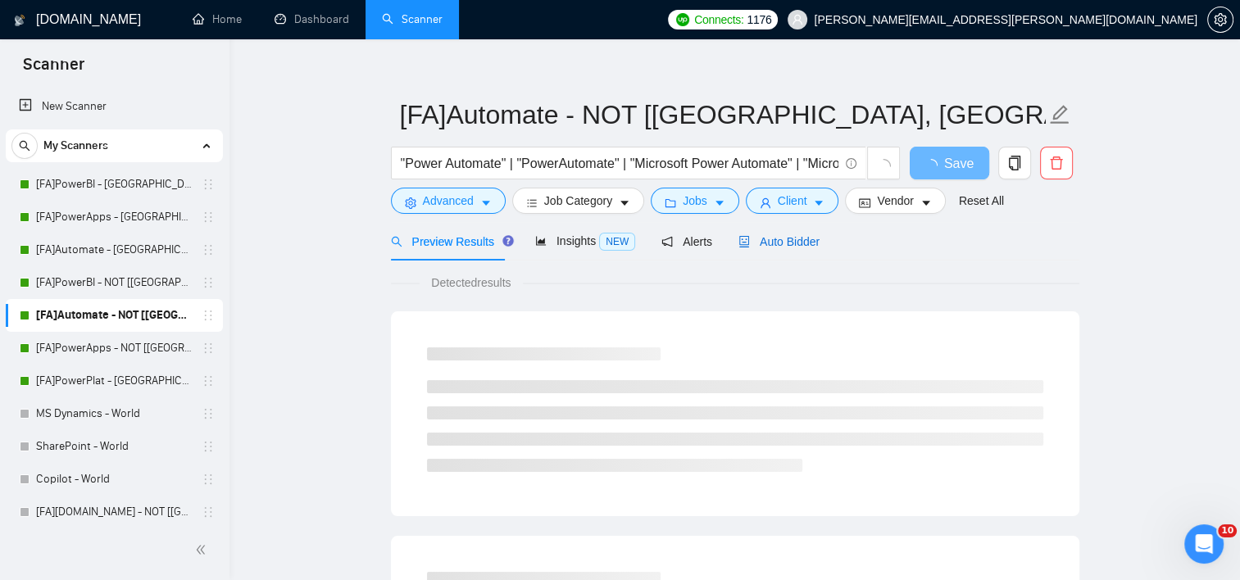
click at [810, 238] on span "Auto Bidder" at bounding box center [778, 241] width 81 height 13
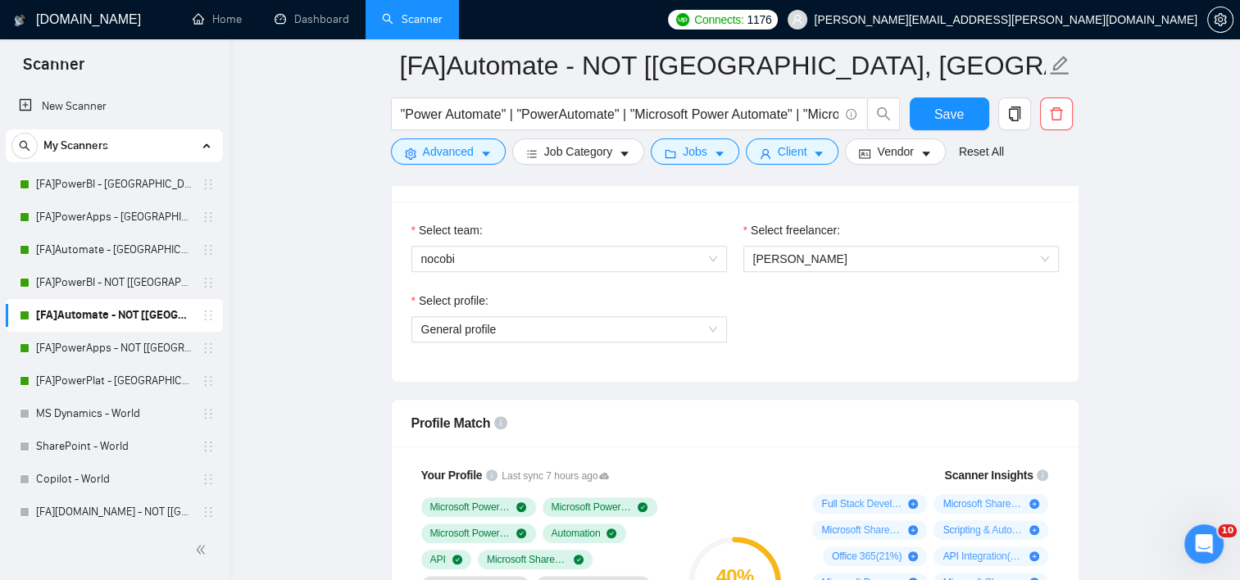
scroll to position [837, 0]
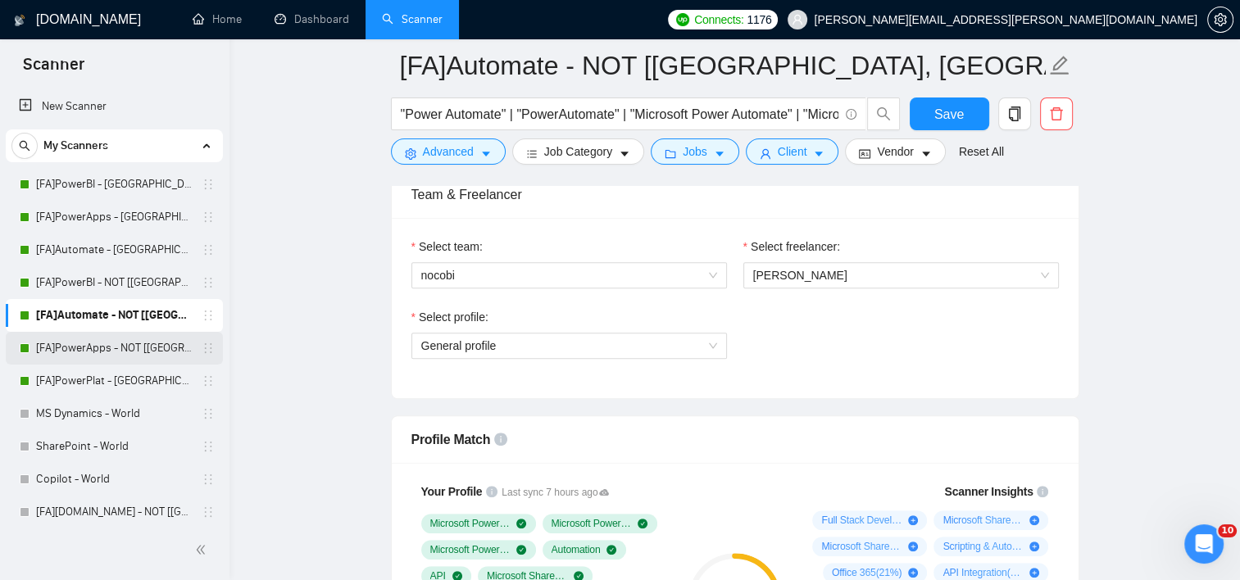
click at [113, 351] on link "[FA]PowerApps - NOT [[GEOGRAPHIC_DATA], CAN, [GEOGRAPHIC_DATA]]" at bounding box center [114, 348] width 156 height 33
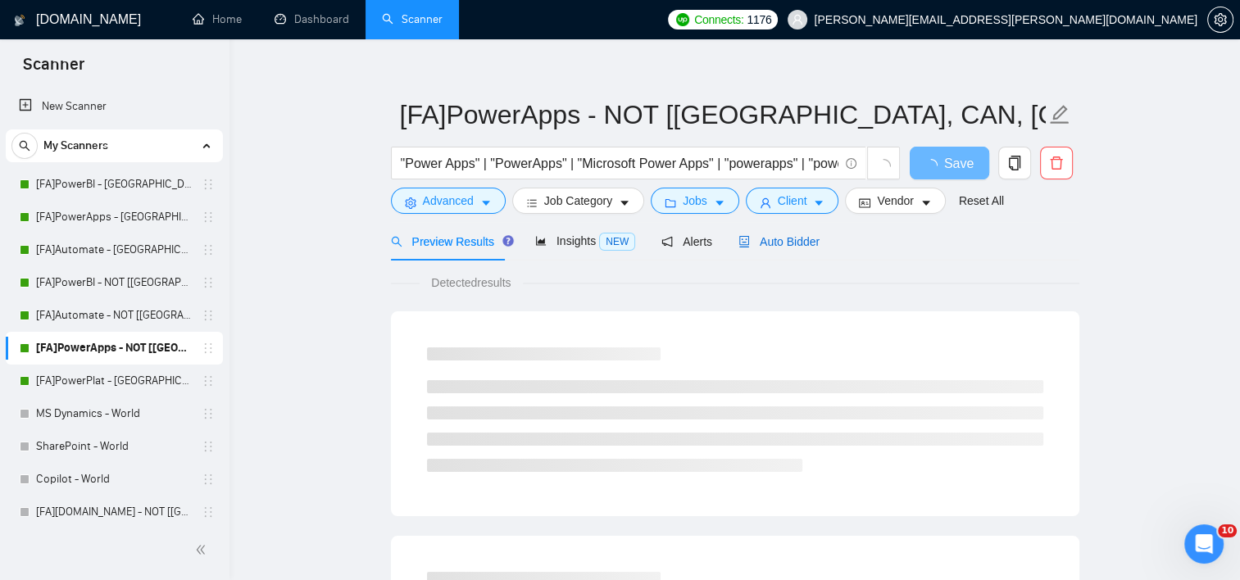
click at [797, 244] on span "Auto Bidder" at bounding box center [778, 241] width 81 height 13
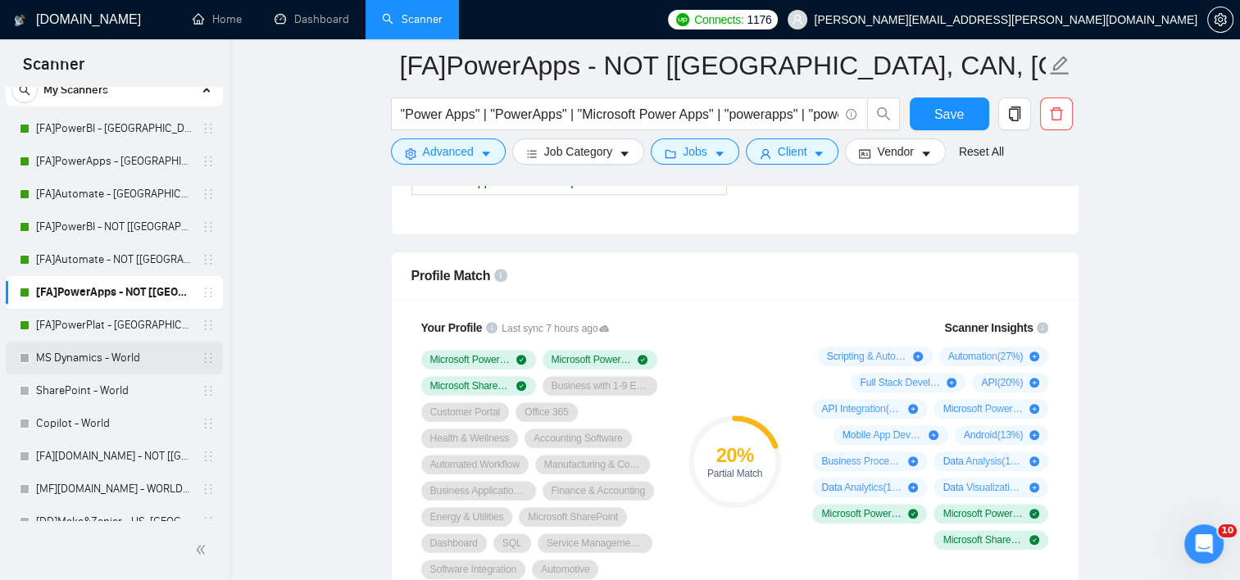
scroll to position [82, 0]
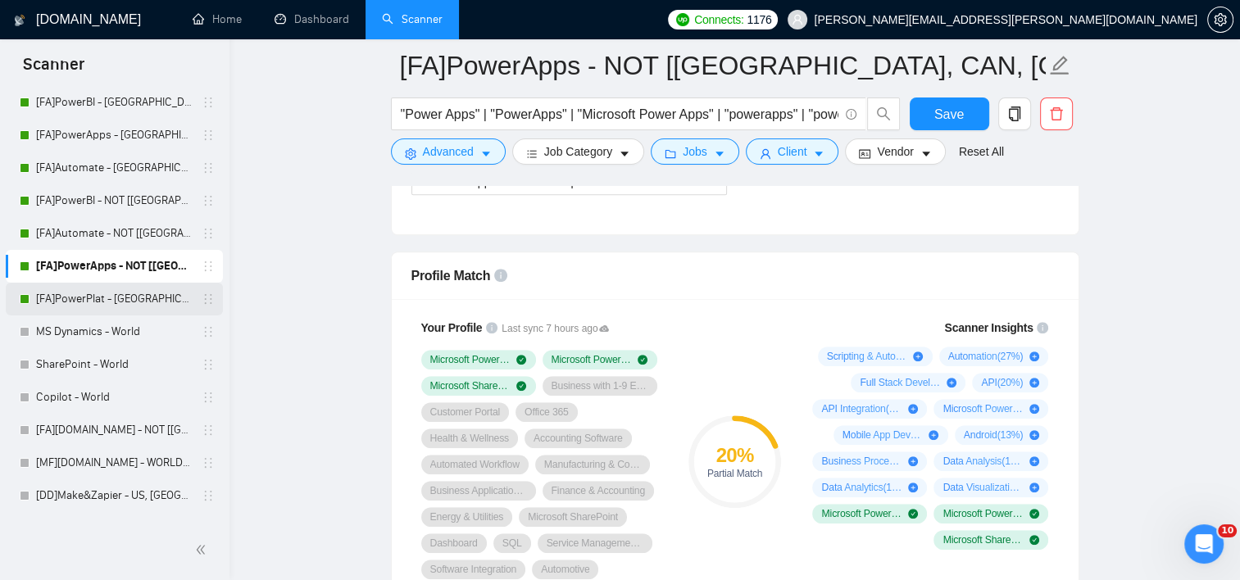
click at [98, 306] on link "[FA]PowerPlat - [GEOGRAPHIC_DATA], [GEOGRAPHIC_DATA], [GEOGRAPHIC_DATA]" at bounding box center [114, 299] width 156 height 33
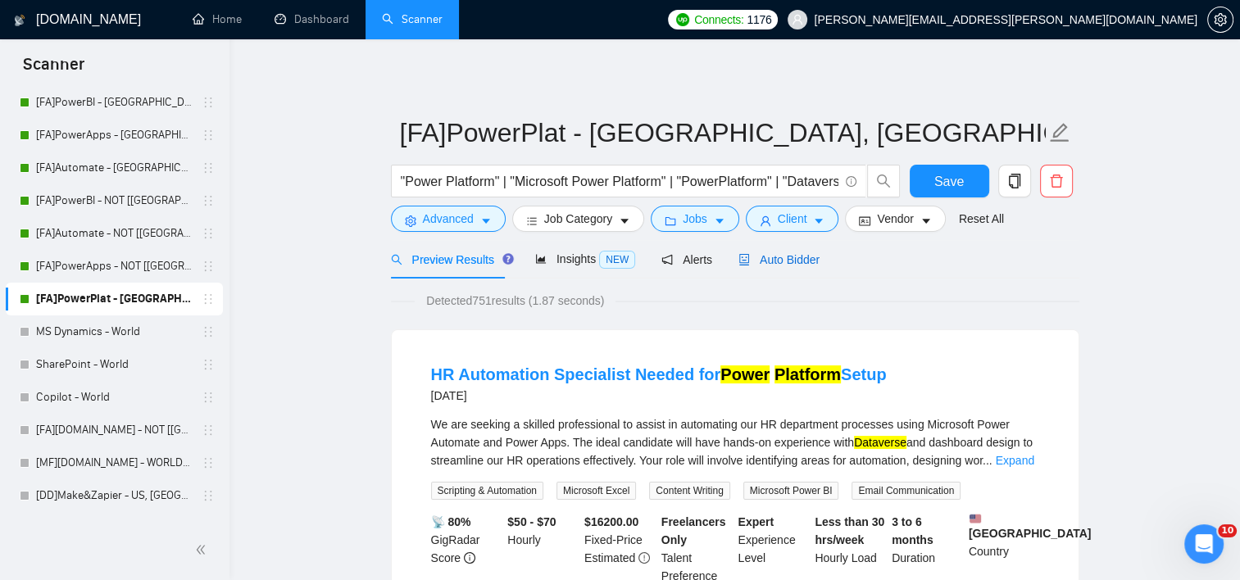
drag, startPoint x: 778, startPoint y: 261, endPoint x: 958, endPoint y: 265, distance: 179.5
click at [778, 260] on span "Auto Bidder" at bounding box center [778, 259] width 81 height 13
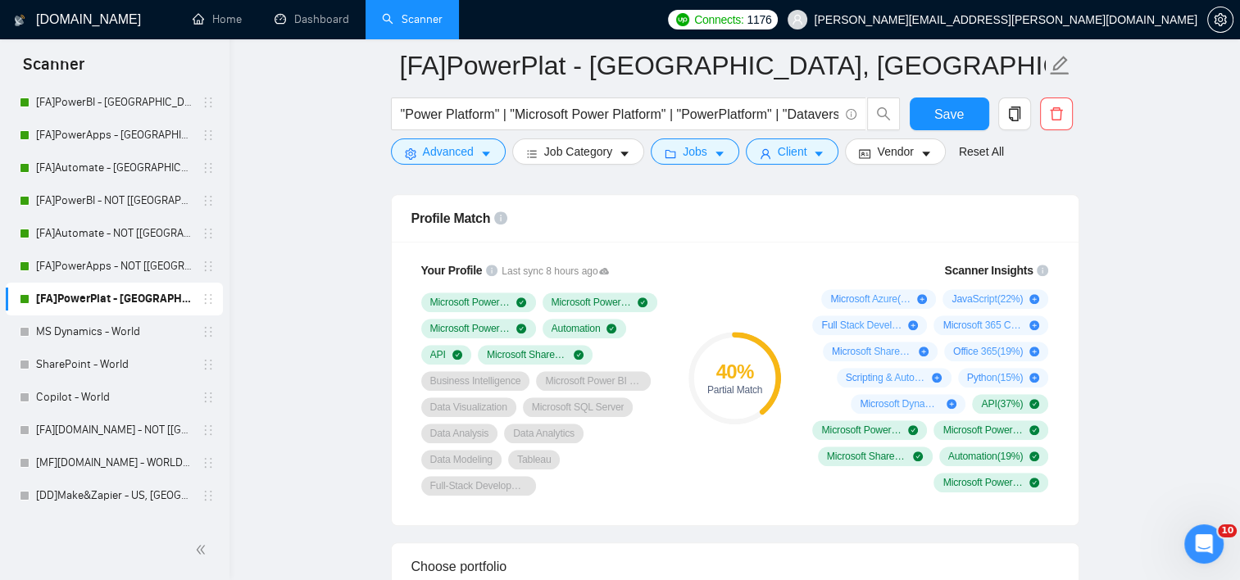
scroll to position [1065, 0]
